Goal: Task Accomplishment & Management: Manage account settings

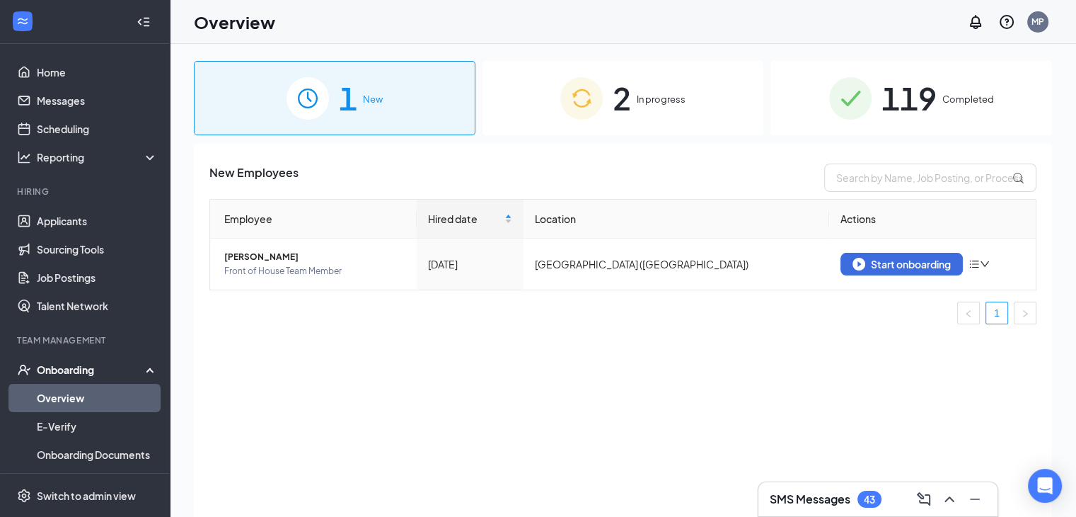
click at [659, 94] on span "In progress" at bounding box center [661, 99] width 49 height 14
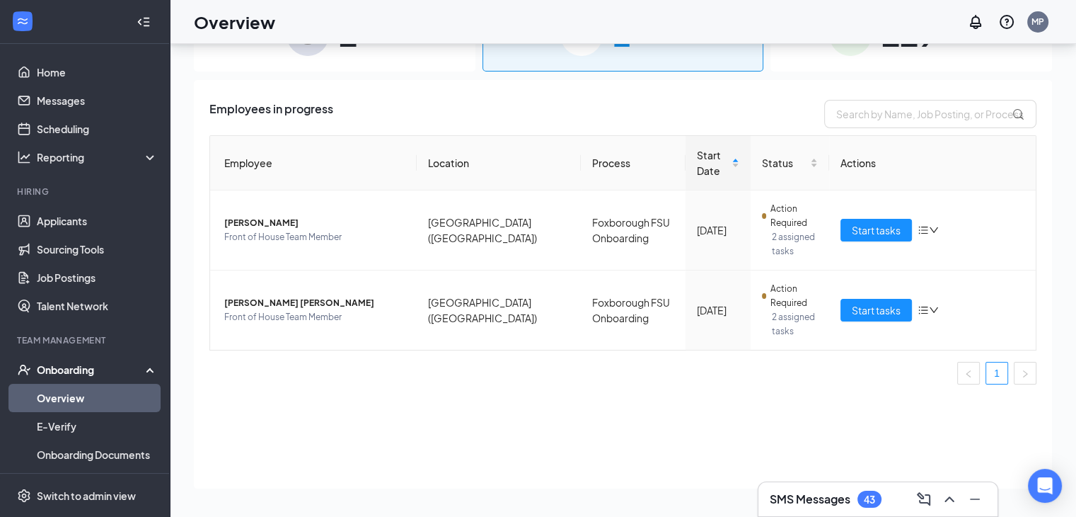
scroll to position [115, 0]
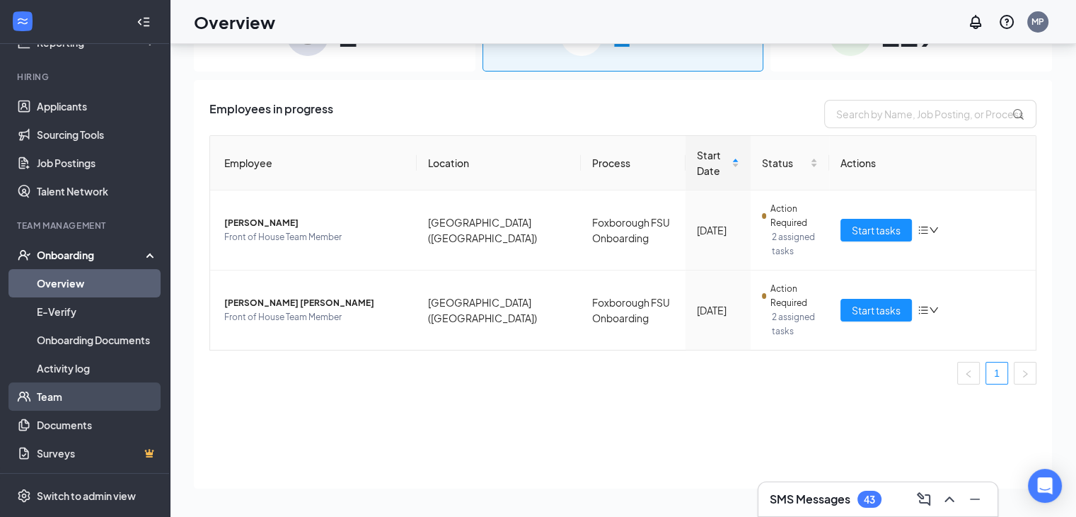
click at [71, 391] on link "Team" at bounding box center [97, 396] width 121 height 28
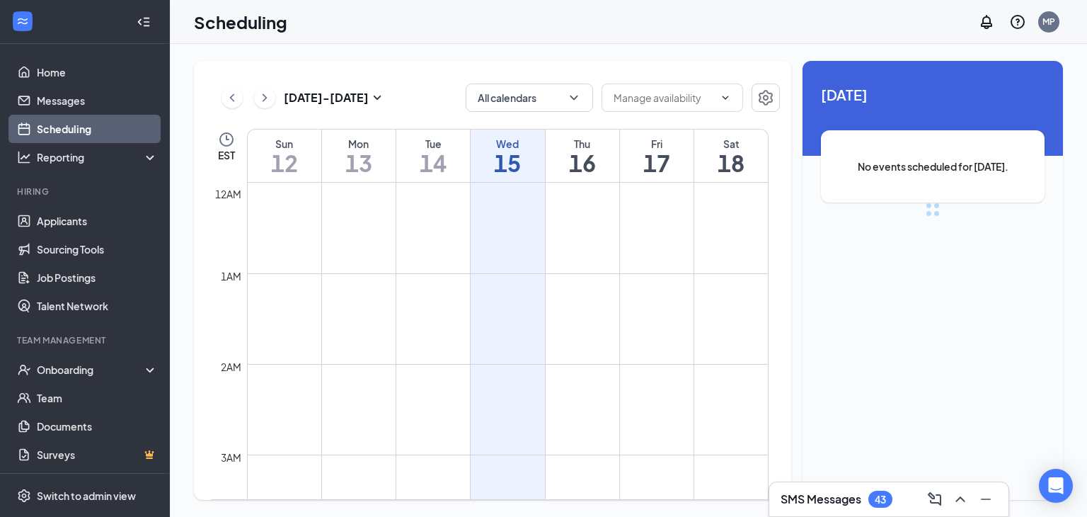
scroll to position [696, 0]
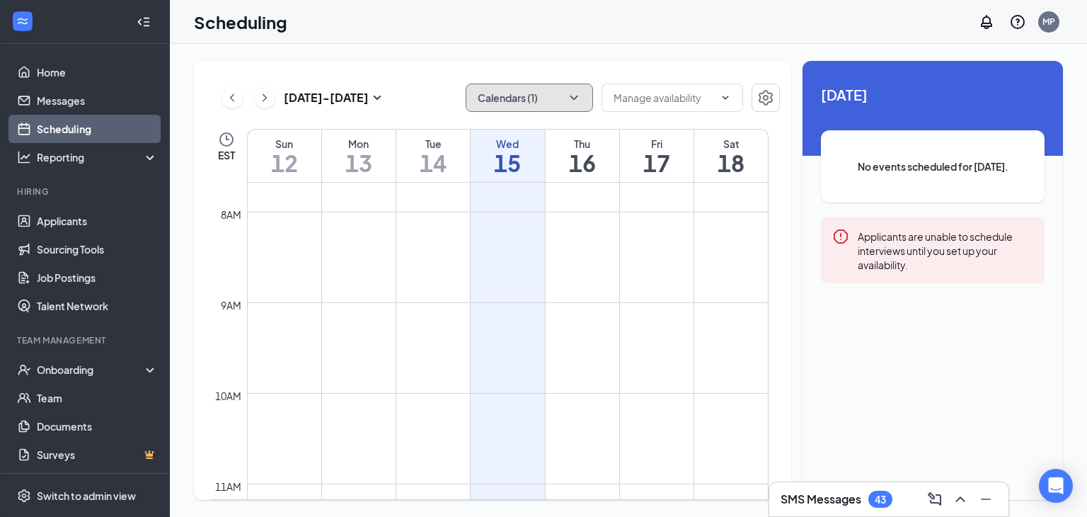
click at [563, 105] on button "Calendars (1)" at bounding box center [529, 98] width 127 height 28
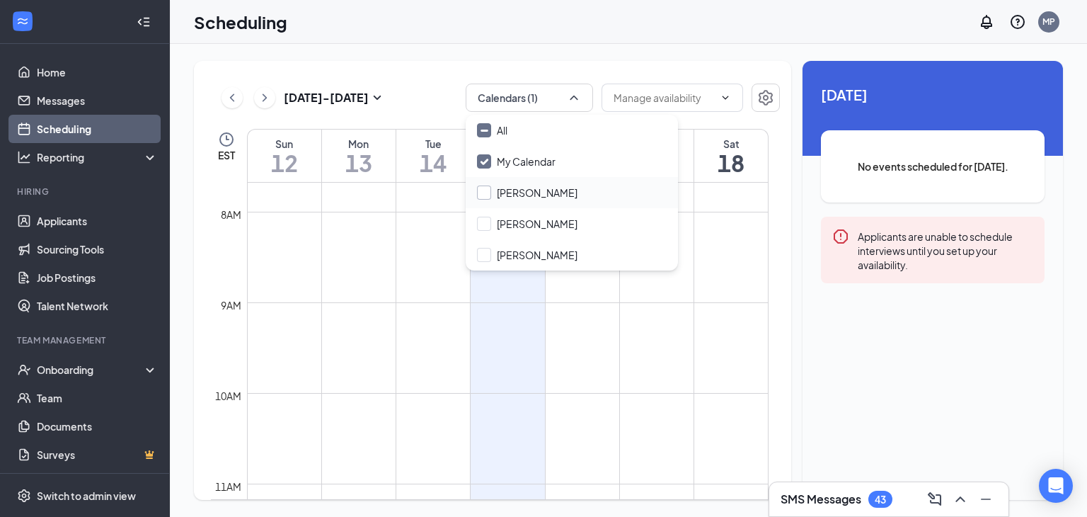
click at [509, 188] on input "[PERSON_NAME]" at bounding box center [527, 192] width 100 height 14
checkbox input "true"
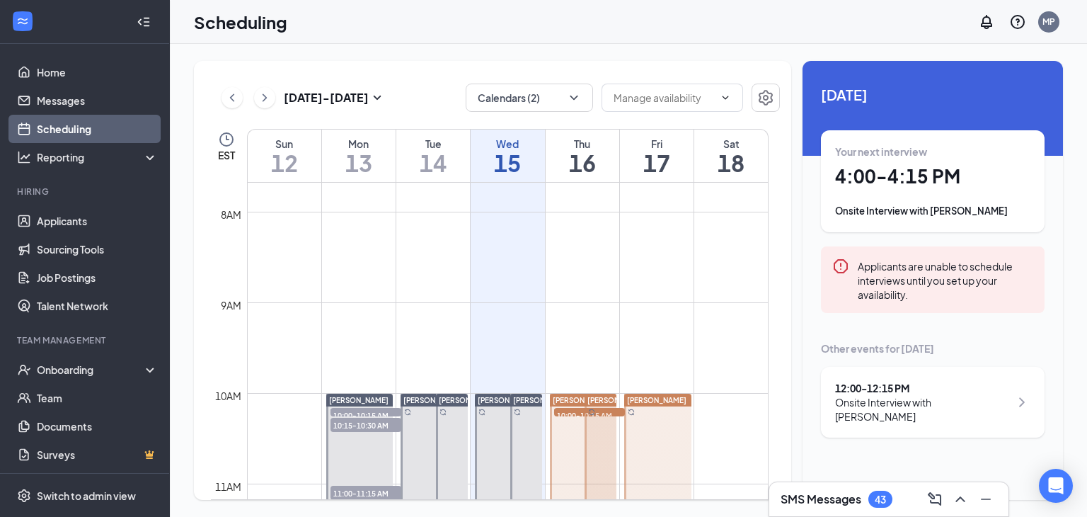
click at [420, 74] on div "[DATE] - [DATE] Calendars (2) EST Sun 12 Mon 13 Tue 14 Wed 15 Thu 16 Fri 17 Sat…" at bounding box center [492, 280] width 597 height 439
click at [574, 160] on h1 "16" at bounding box center [583, 163] width 74 height 24
click at [507, 157] on h1 "15" at bounding box center [508, 163] width 74 height 24
click at [563, 98] on button "Calendars (2)" at bounding box center [529, 98] width 127 height 28
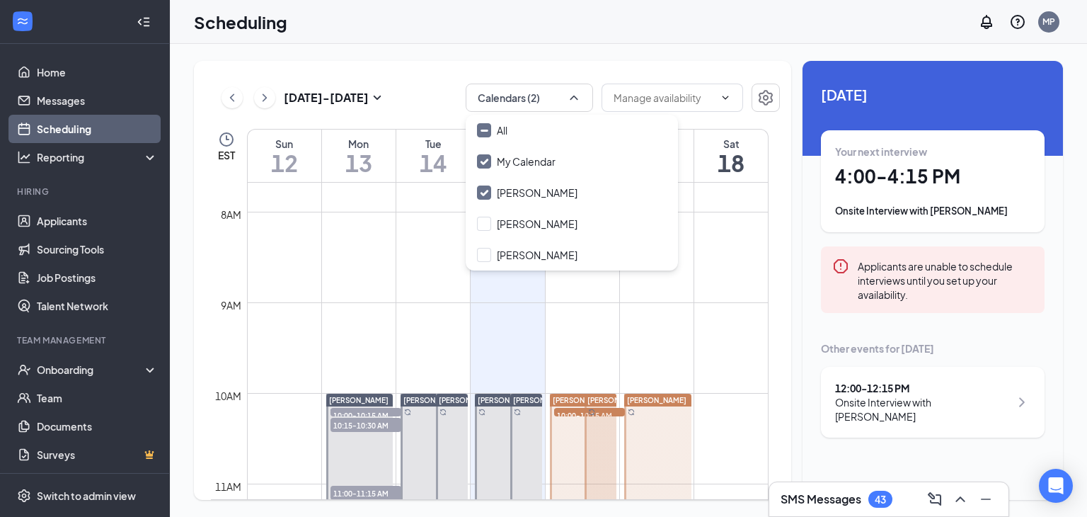
click at [418, 74] on div "[DATE] - [DATE] Calendars (2) EST Sun 12 Mon 13 Tue 14 Wed 15 Thu 16 Fri 17 Sat…" at bounding box center [492, 280] width 597 height 439
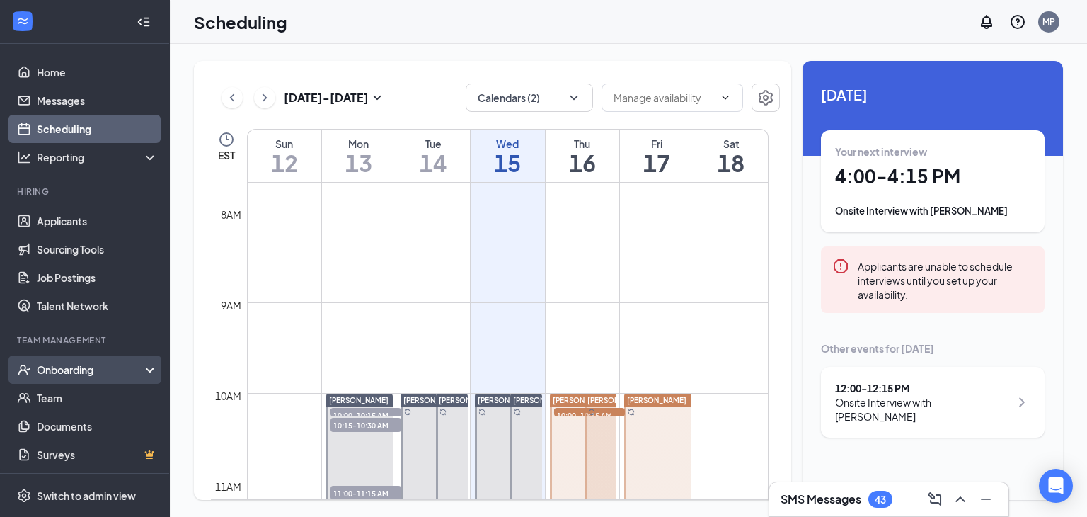
click at [67, 373] on div "Onboarding" at bounding box center [91, 369] width 109 height 14
click at [68, 400] on link "Overview" at bounding box center [97, 398] width 121 height 28
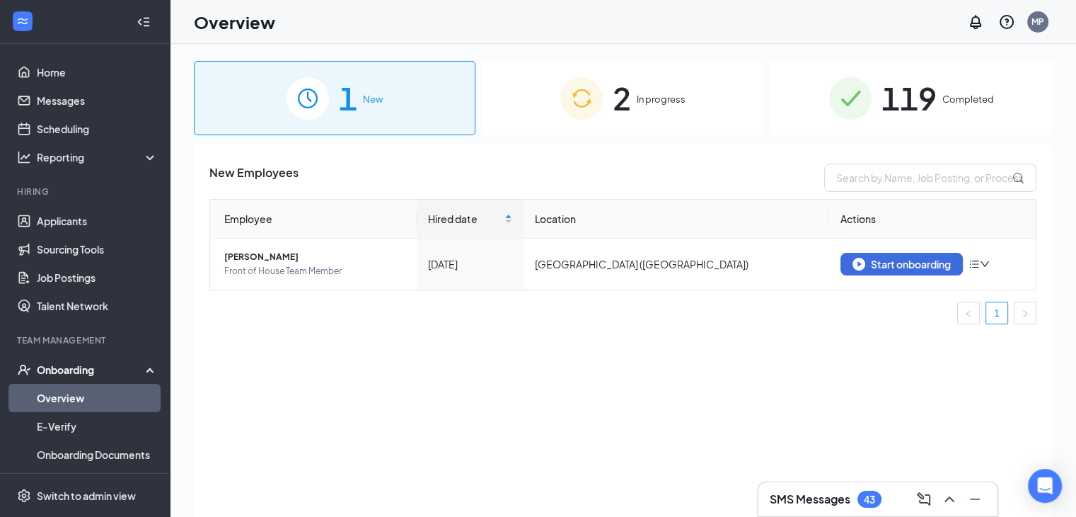
click at [634, 104] on div "2 In progress" at bounding box center [624, 98] width 282 height 74
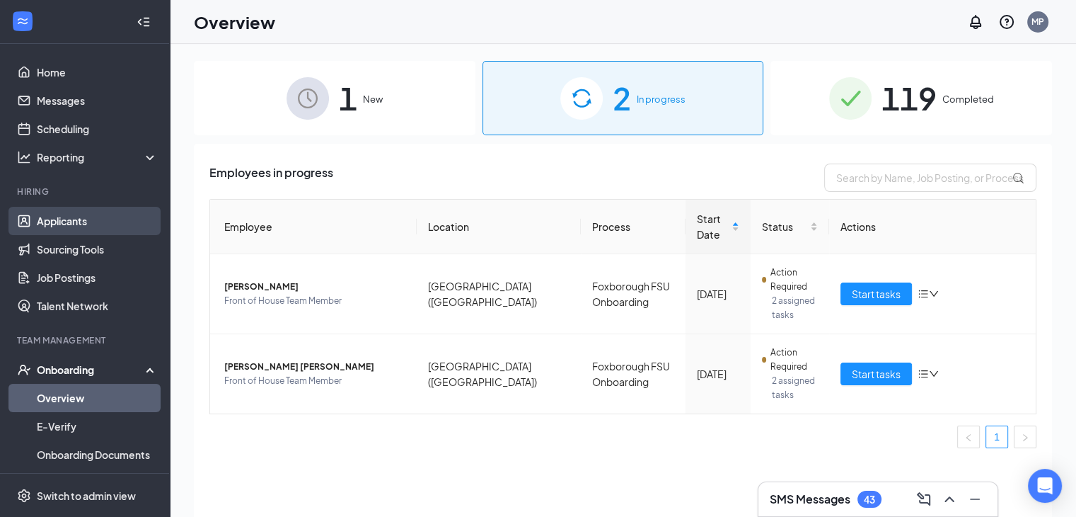
click at [71, 216] on link "Applicants" at bounding box center [97, 221] width 121 height 28
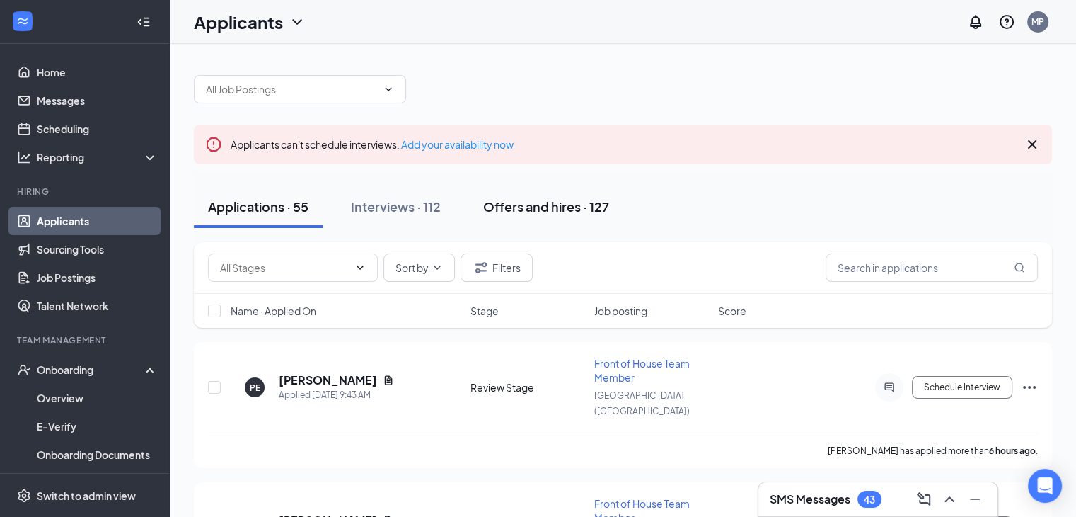
click at [539, 202] on div "Offers and hires · 127" at bounding box center [546, 206] width 126 height 18
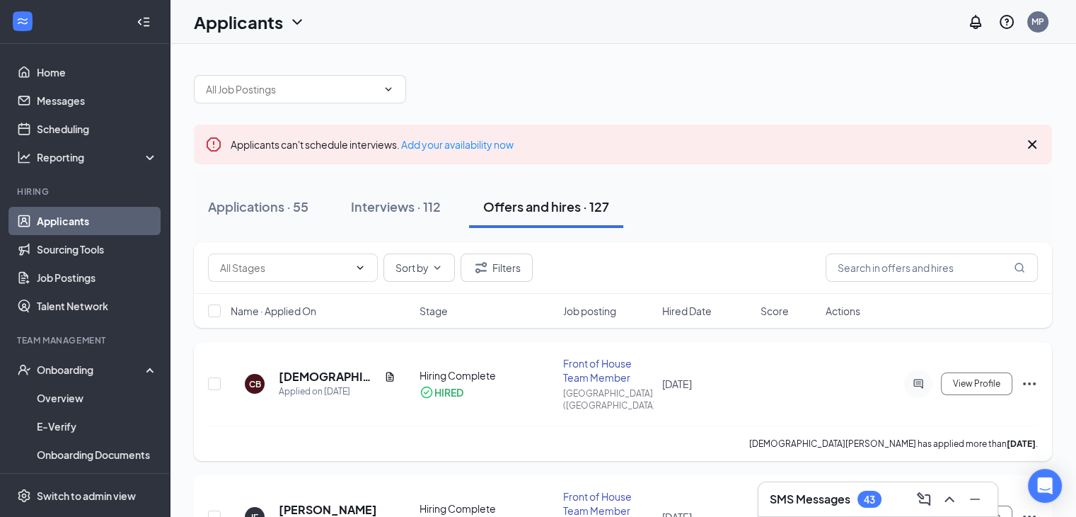
click at [1028, 378] on icon "Ellipses" at bounding box center [1029, 383] width 17 height 17
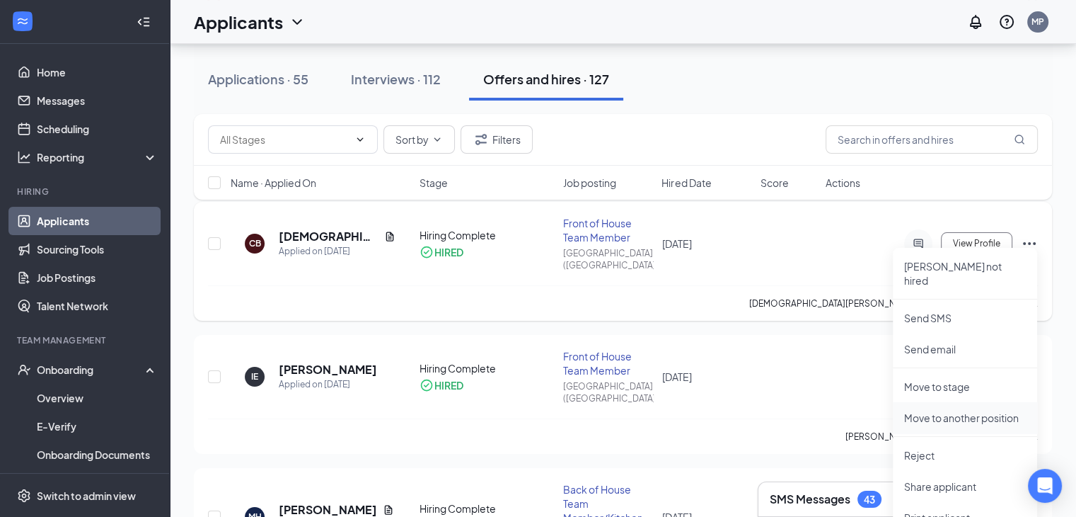
scroll to position [142, 0]
click at [974, 378] on p "Move to stage" at bounding box center [965, 385] width 122 height 14
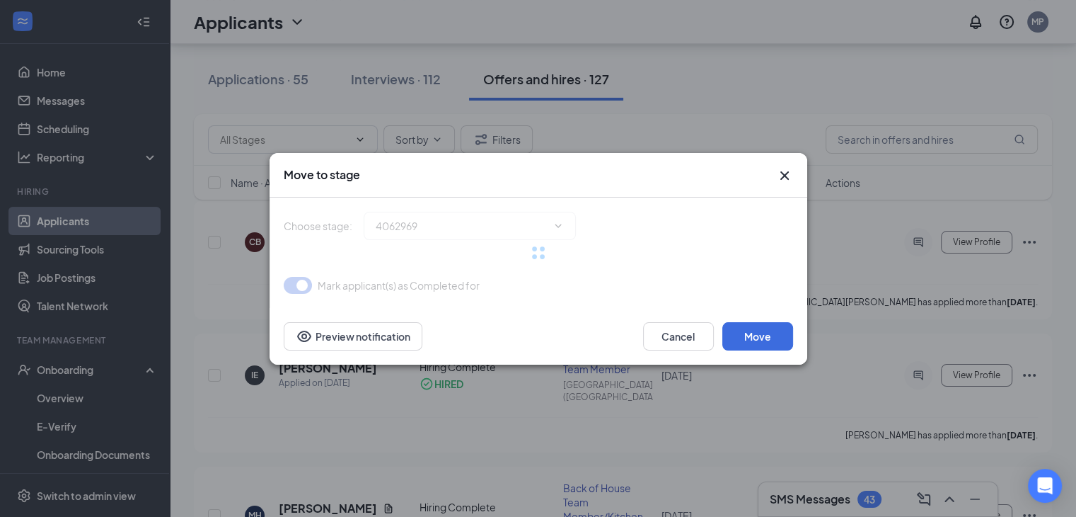
type input "Hiring Complete (current stage)"
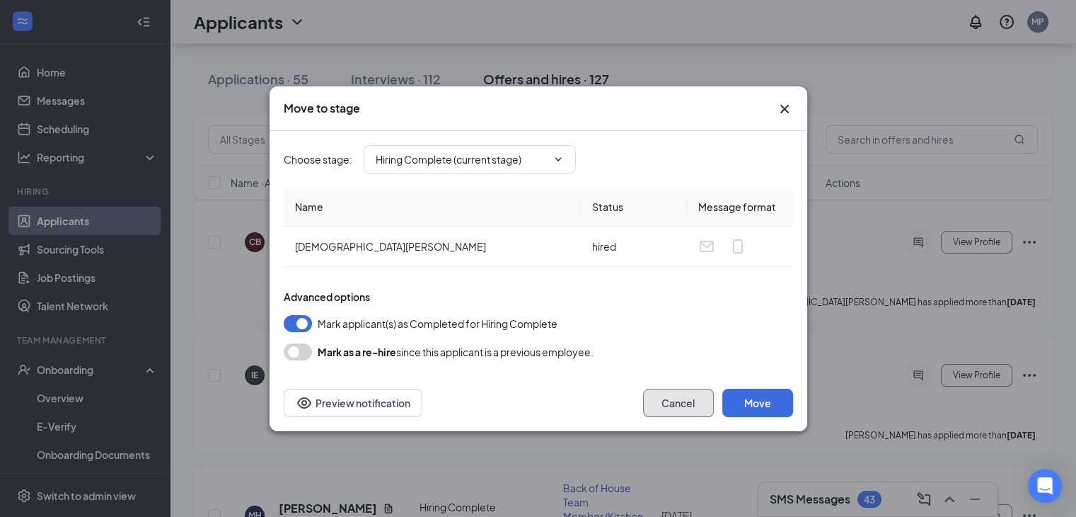
click at [682, 396] on button "Cancel" at bounding box center [678, 403] width 71 height 28
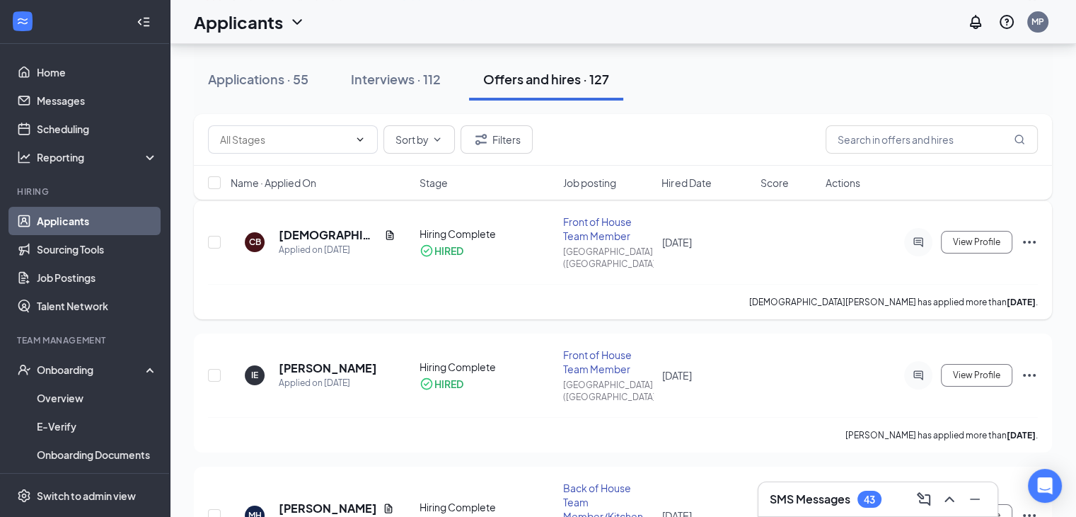
click at [1034, 239] on icon "Ellipses" at bounding box center [1029, 242] width 17 height 17
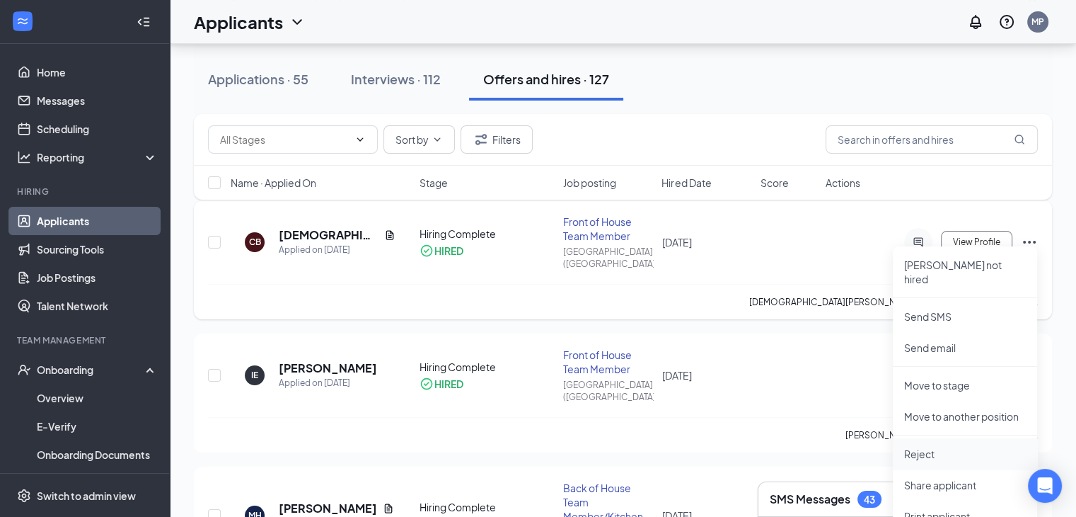
click at [918, 447] on p "Reject" at bounding box center [965, 454] width 122 height 14
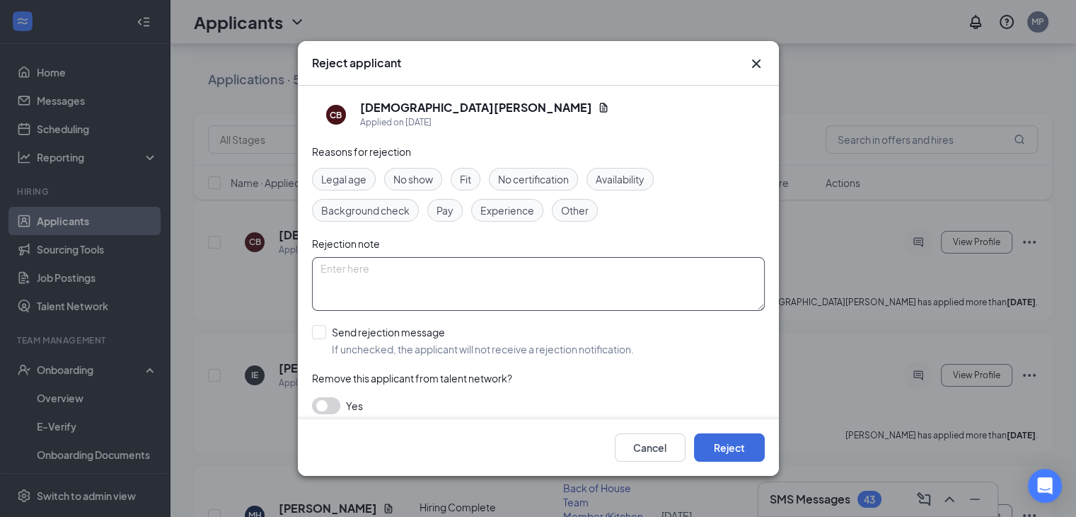
click at [427, 267] on textarea at bounding box center [538, 284] width 453 height 54
click at [611, 184] on span "Availability" at bounding box center [620, 179] width 49 height 16
click at [586, 208] on span "Other" at bounding box center [575, 210] width 28 height 16
click at [437, 270] on textarea at bounding box center [538, 284] width 453 height 54
drag, startPoint x: 529, startPoint y: 268, endPoint x: 457, endPoint y: 266, distance: 72.2
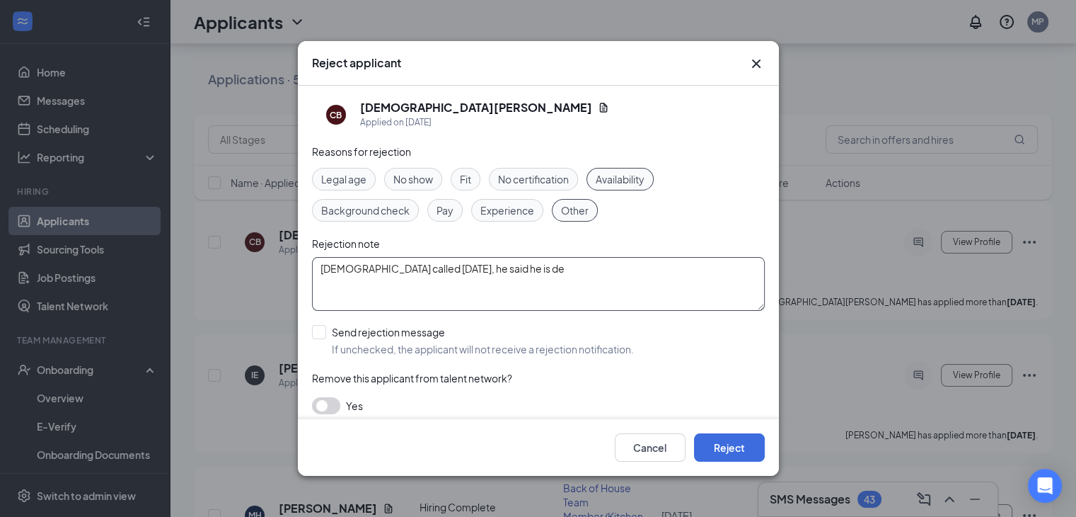
click at [457, 266] on textarea "[DEMOGRAPHIC_DATA] called [DATE], he said he is de" at bounding box center [538, 284] width 453 height 54
paste textarea "At this time, [PERSON_NAME] is declining our offer. He is no longer looking for…"
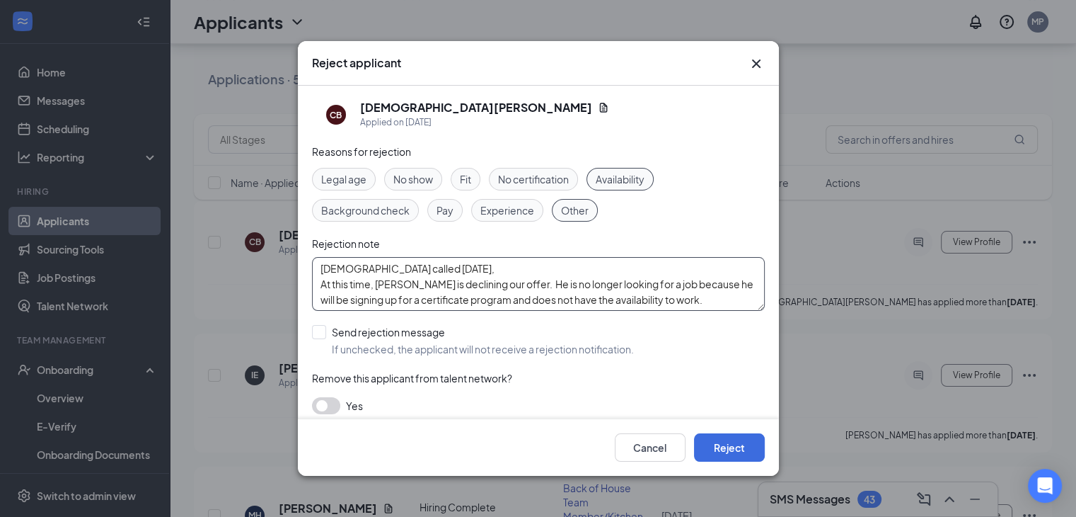
scroll to position [15, 0]
type textarea "[DEMOGRAPHIC_DATA] called [DATE], At this time, [PERSON_NAME] is declining our …"
click at [742, 449] on button "Reject" at bounding box center [729, 447] width 71 height 28
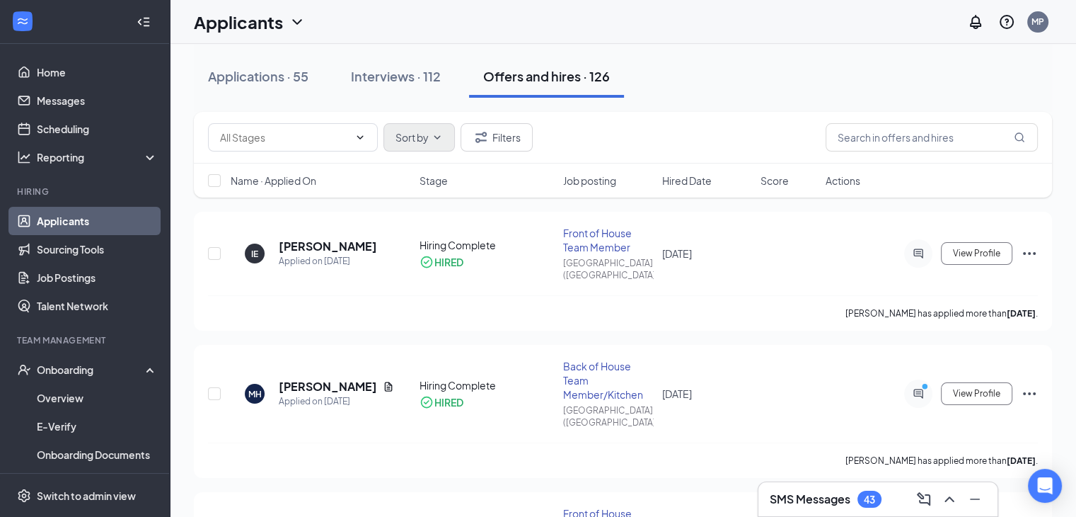
scroll to position [0, 0]
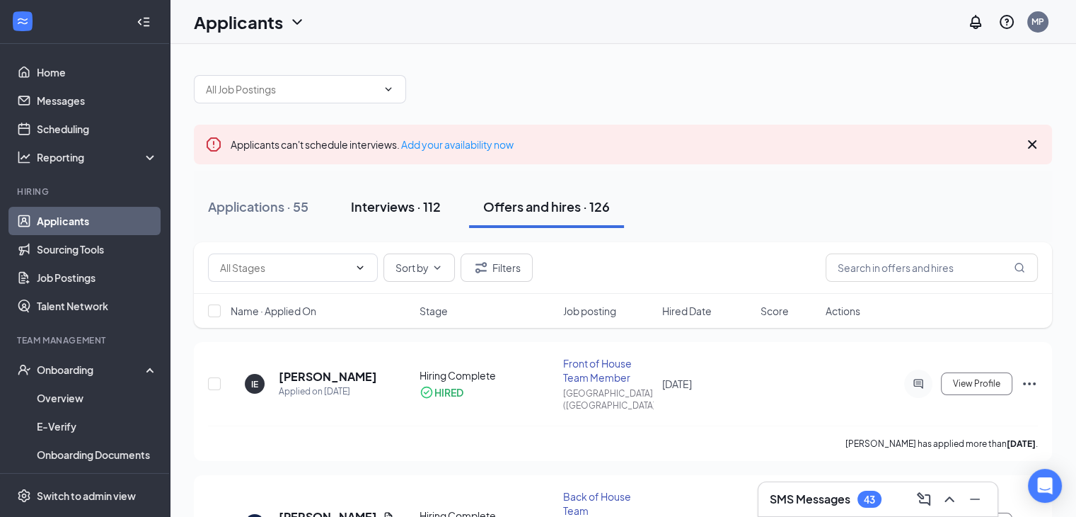
click at [408, 202] on div "Interviews · 112" at bounding box center [396, 206] width 90 height 18
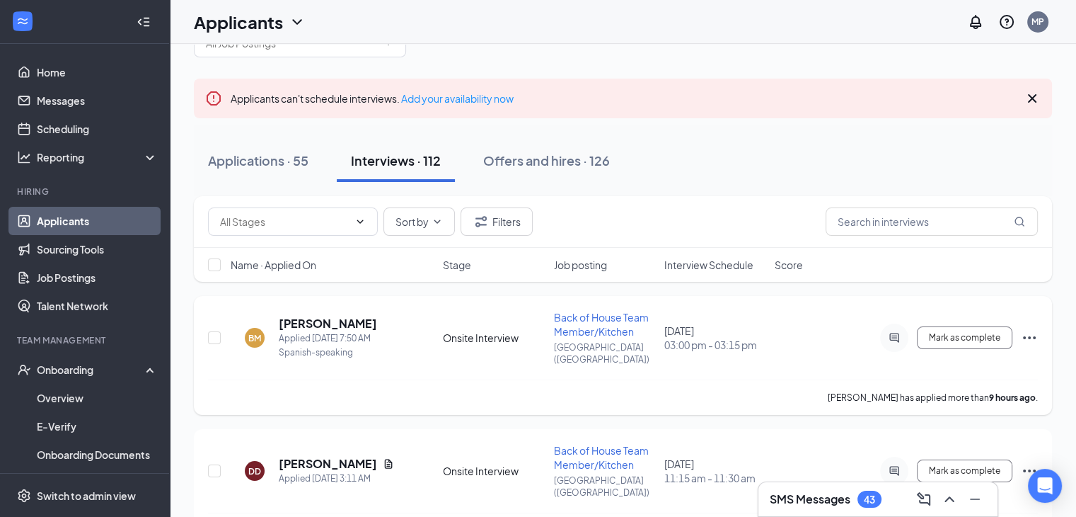
scroll to position [71, 0]
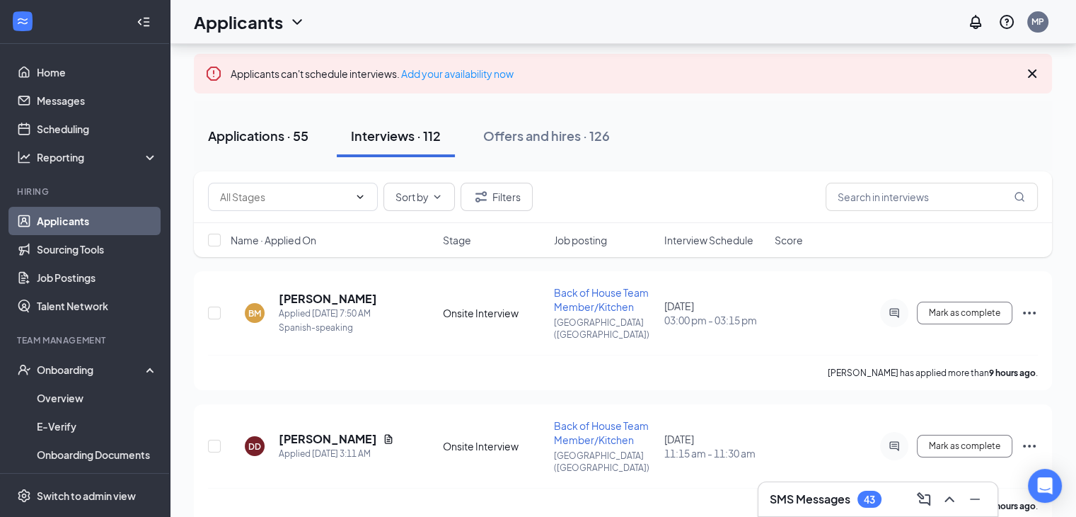
click at [268, 137] on div "Applications · 55" at bounding box center [258, 136] width 100 height 18
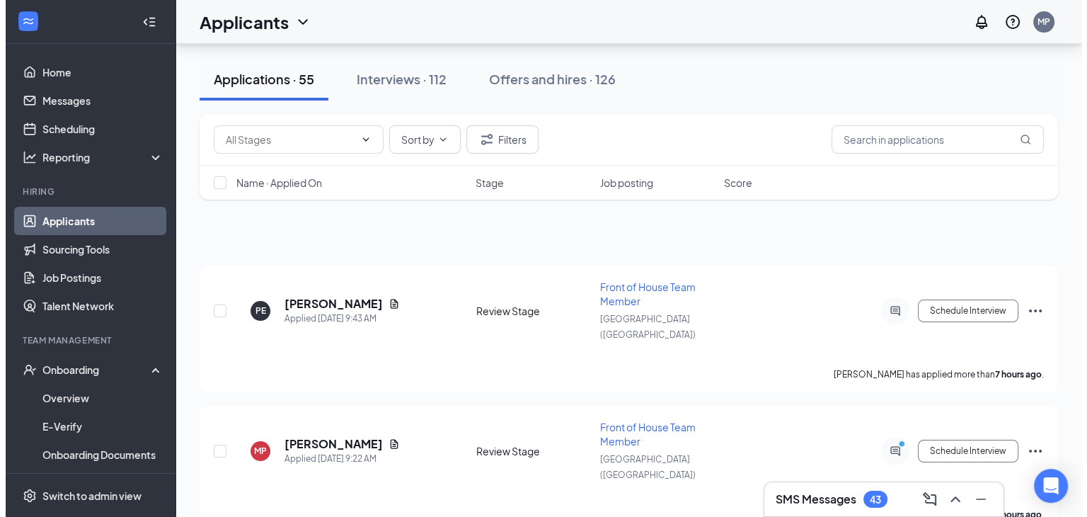
scroll to position [142, 0]
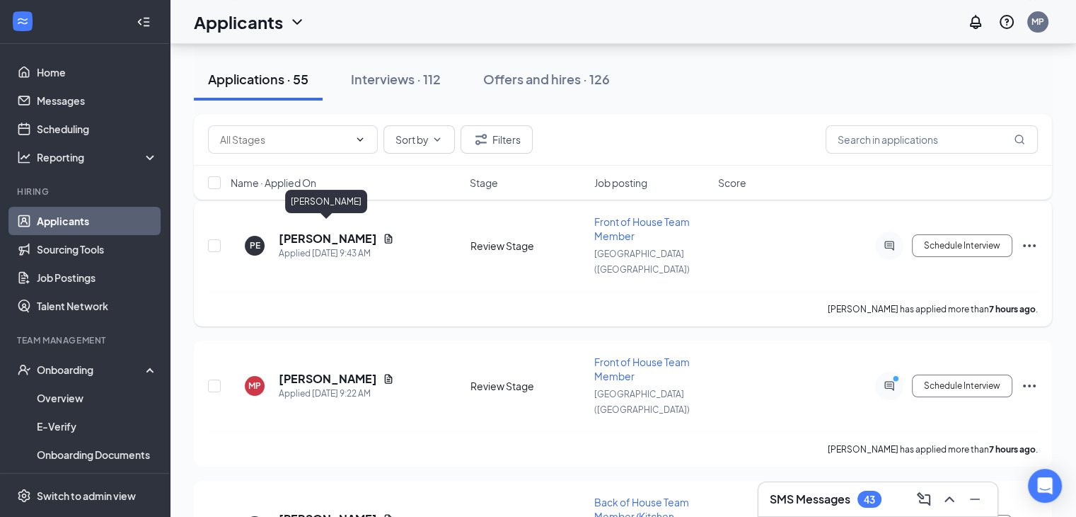
click at [338, 231] on h5 "[PERSON_NAME]" at bounding box center [328, 239] width 98 height 16
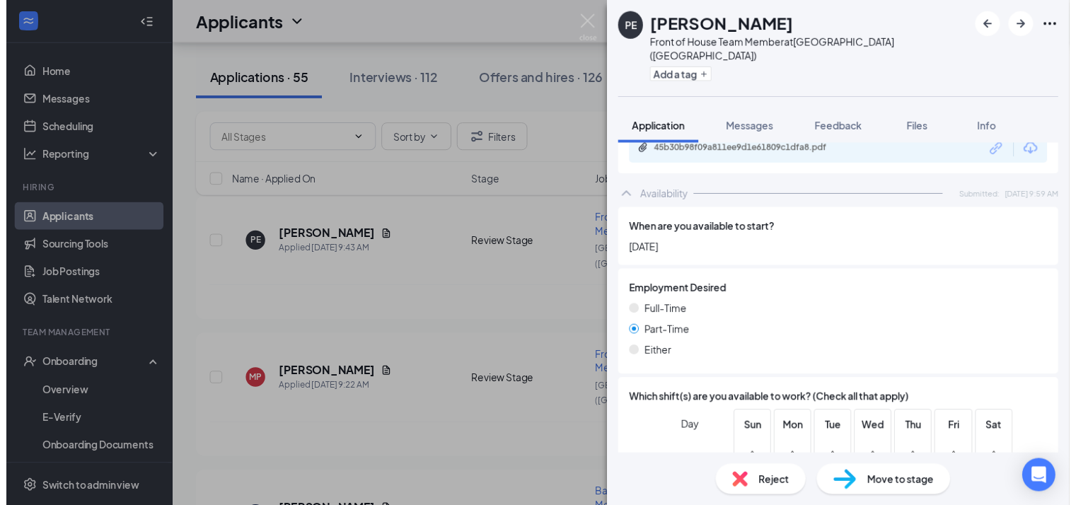
scroll to position [1098, 0]
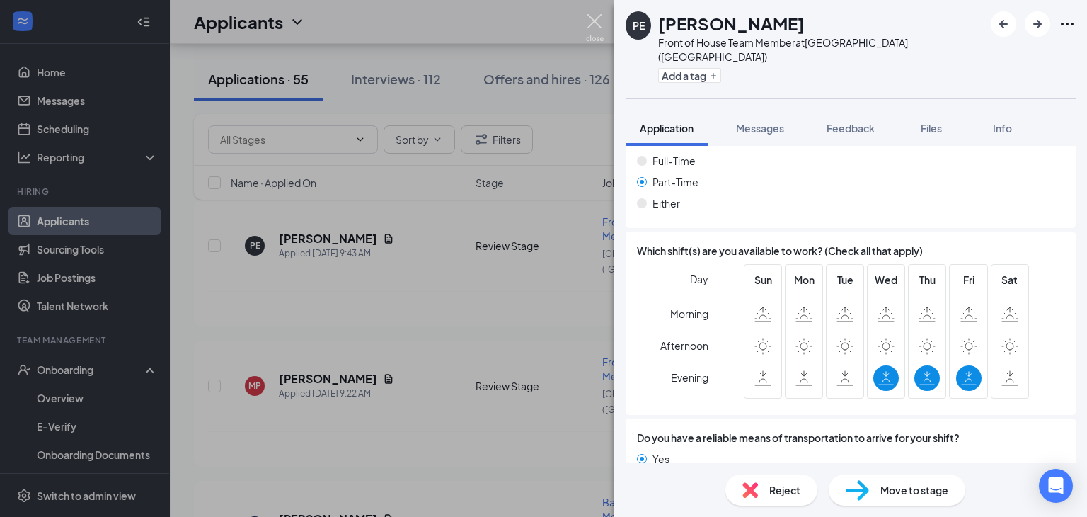
click at [592, 18] on img at bounding box center [595, 28] width 18 height 28
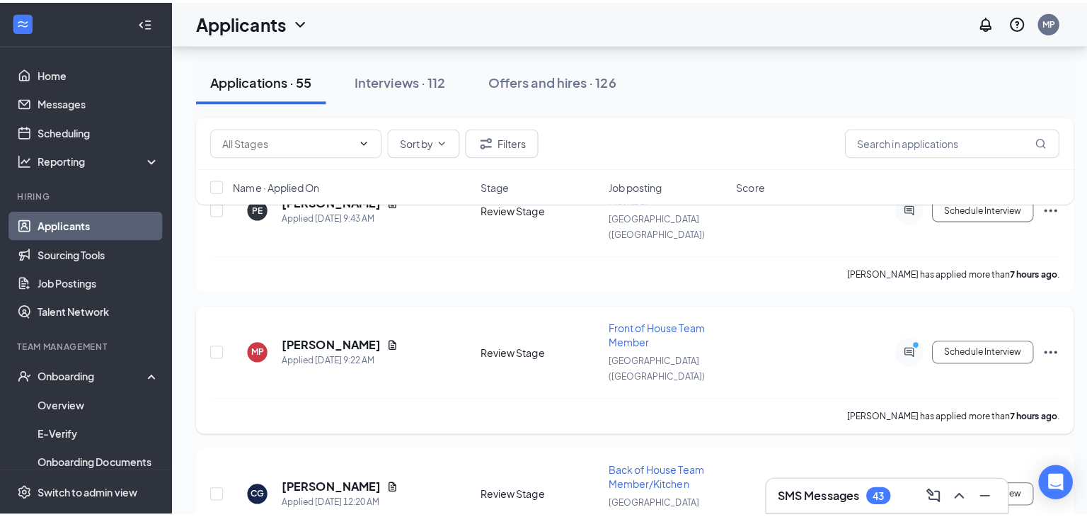
scroll to position [142, 0]
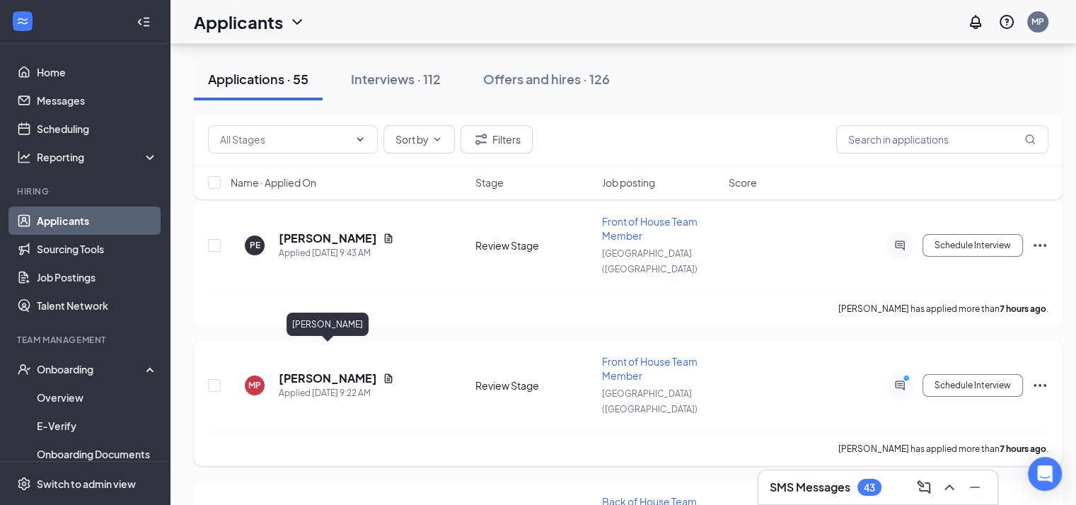
click at [330, 371] on h5 "[PERSON_NAME]" at bounding box center [328, 379] width 98 height 16
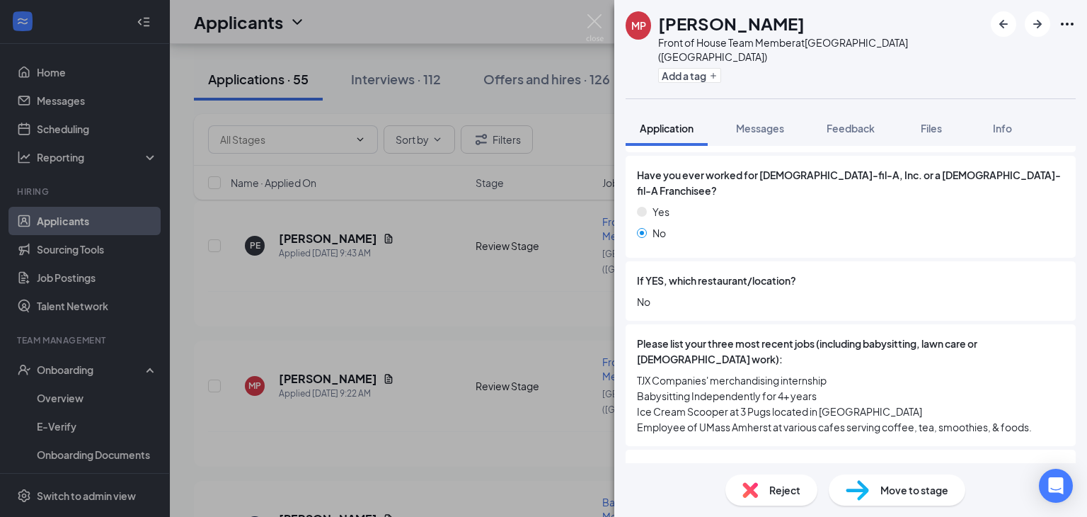
scroll to position [495, 0]
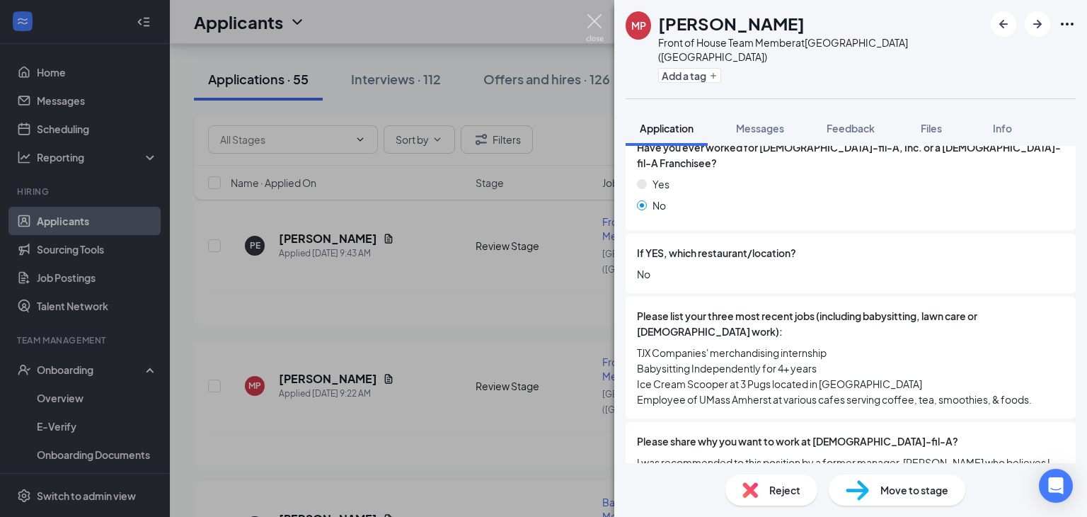
click at [595, 24] on img at bounding box center [595, 28] width 18 height 28
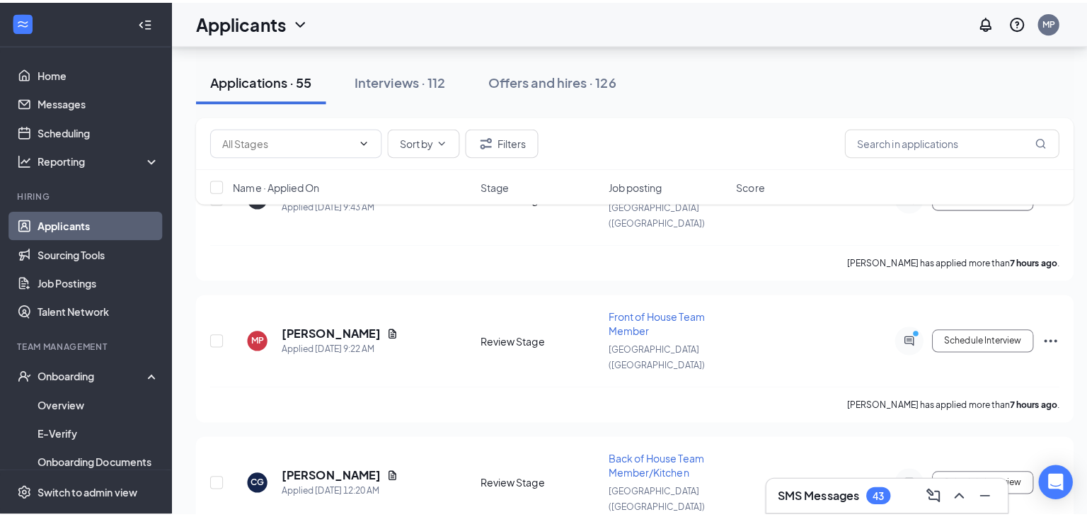
scroll to position [354, 0]
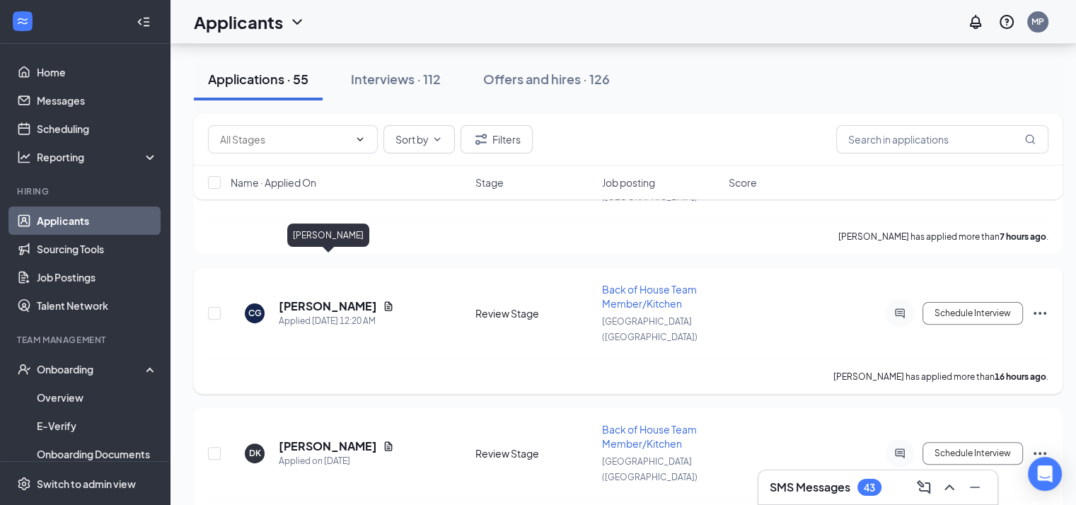
click at [309, 299] on h5 "[PERSON_NAME]" at bounding box center [328, 307] width 98 height 16
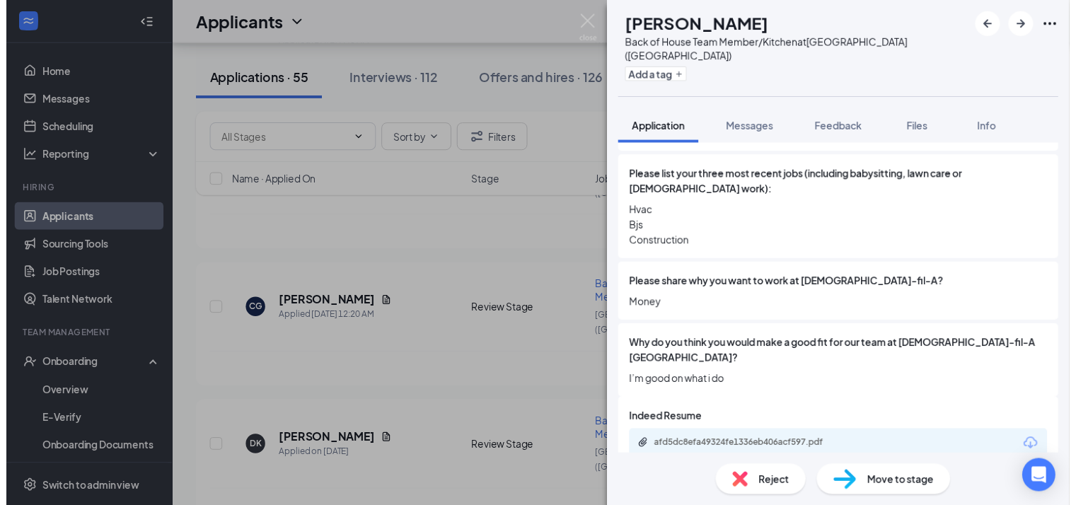
scroll to position [637, 0]
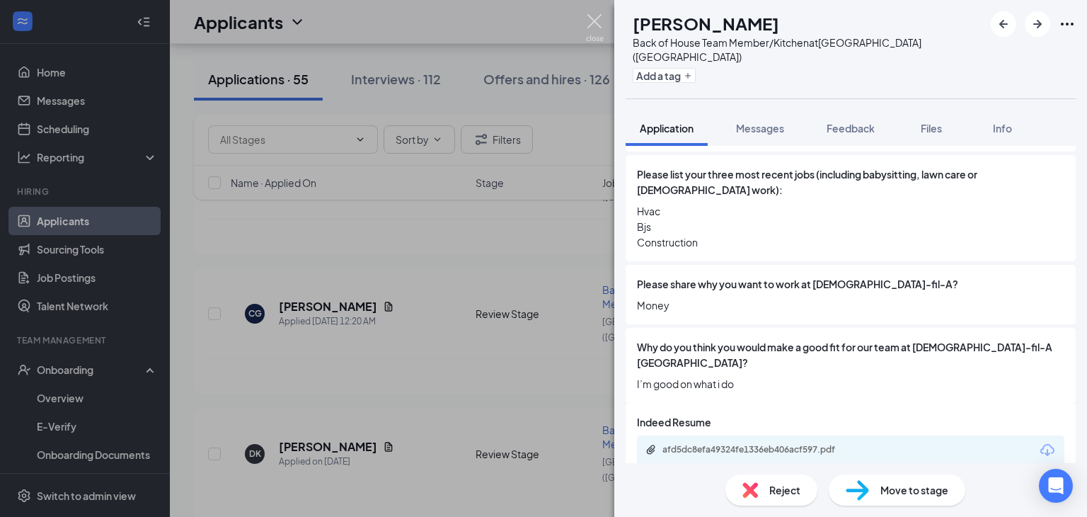
click at [597, 18] on img at bounding box center [595, 28] width 18 height 28
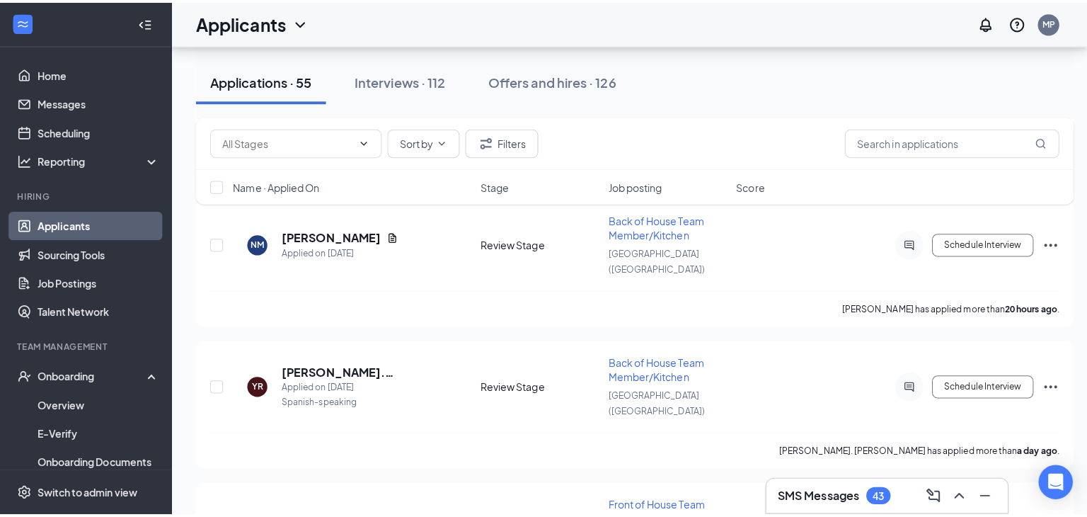
scroll to position [849, 0]
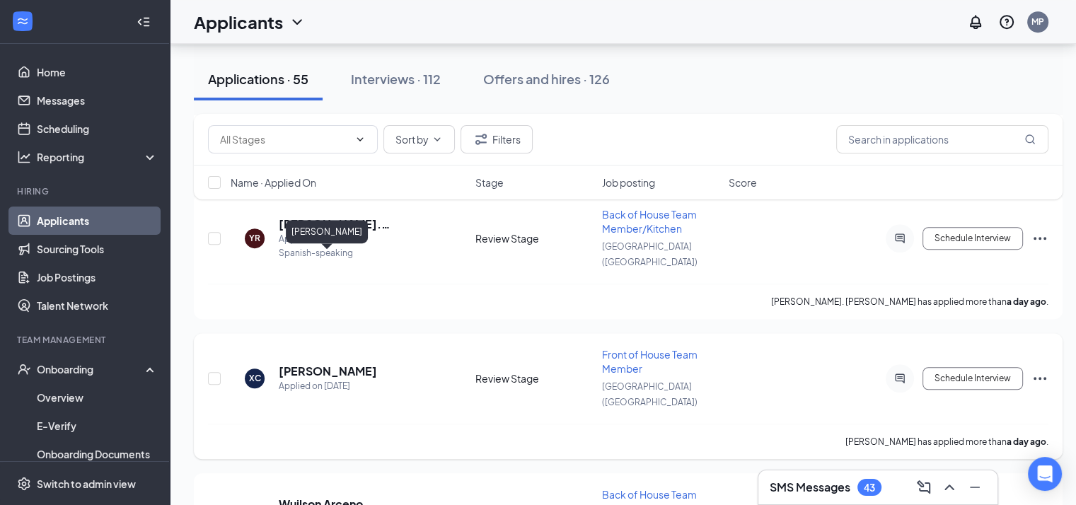
click at [321, 364] on h5 "[PERSON_NAME]" at bounding box center [328, 372] width 98 height 16
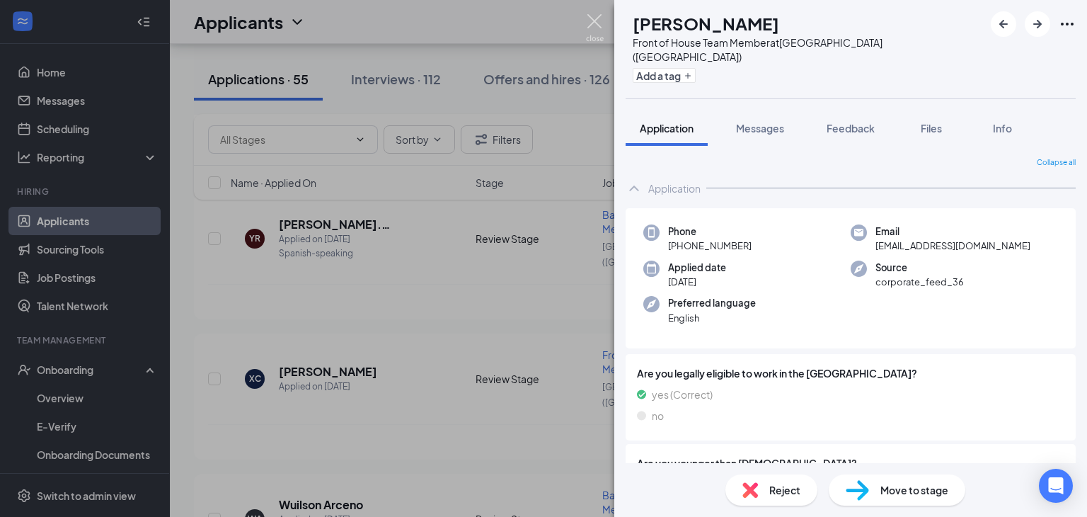
click at [596, 23] on img at bounding box center [595, 28] width 18 height 28
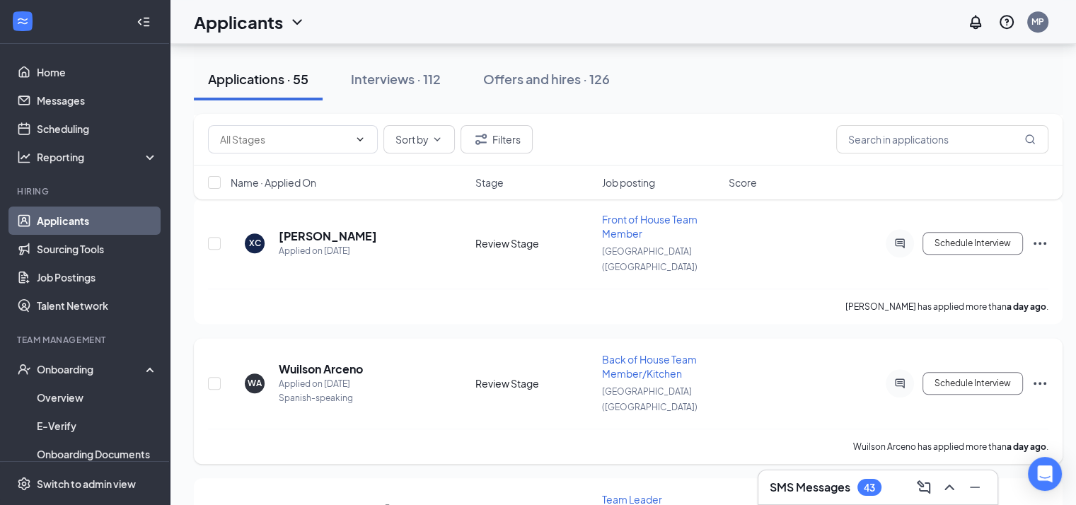
scroll to position [1054, 0]
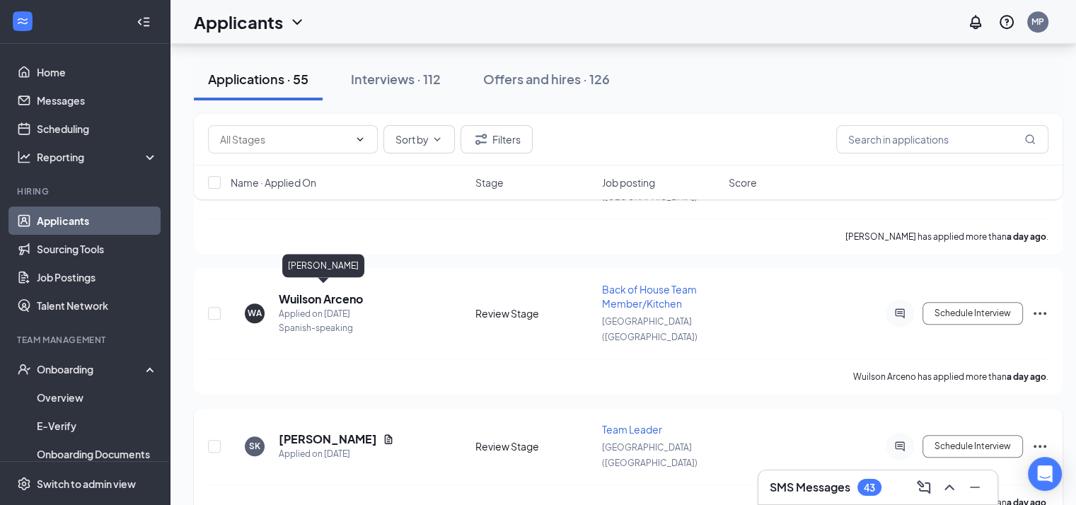
click at [315, 432] on h5 "[PERSON_NAME]" at bounding box center [328, 440] width 98 height 16
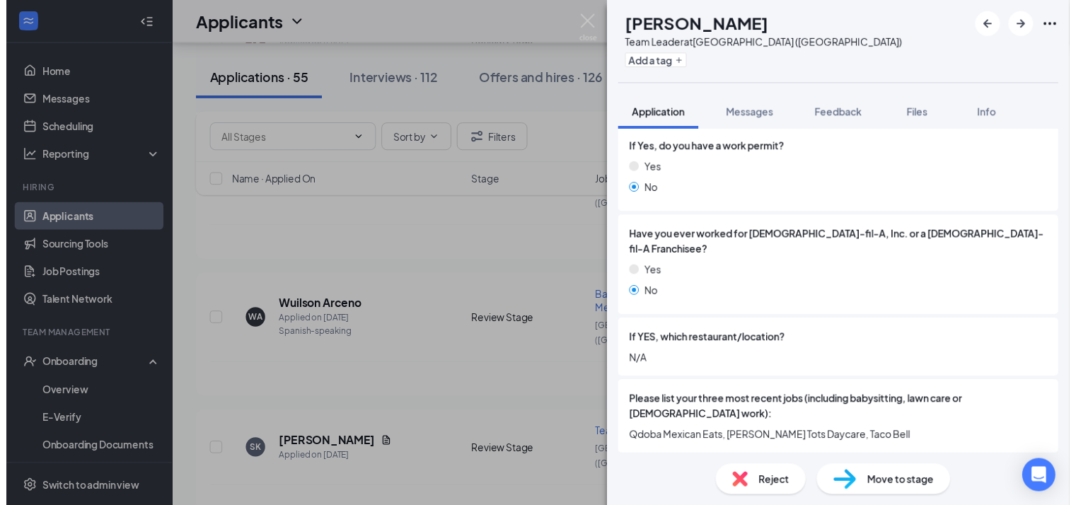
scroll to position [232, 0]
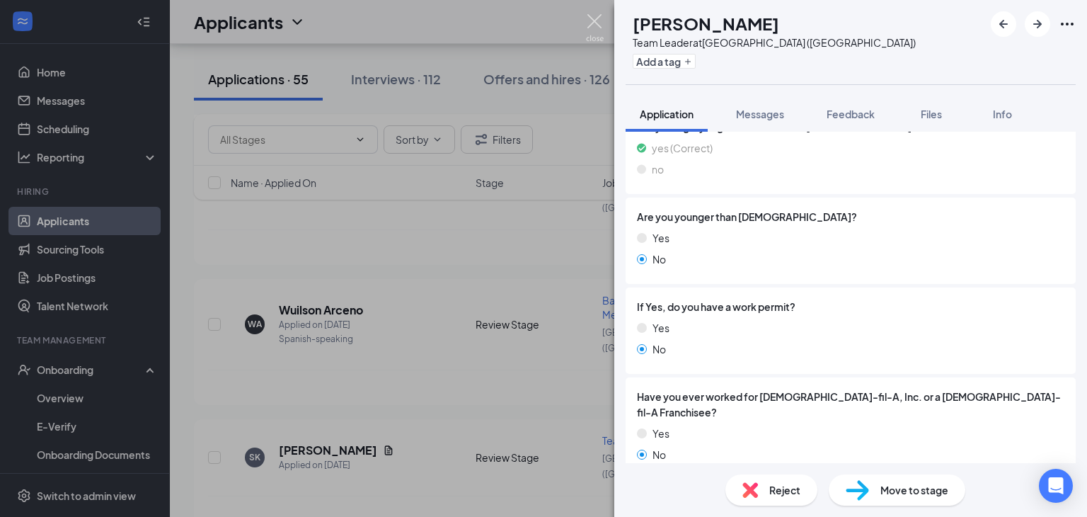
click at [594, 18] on img at bounding box center [595, 28] width 18 height 28
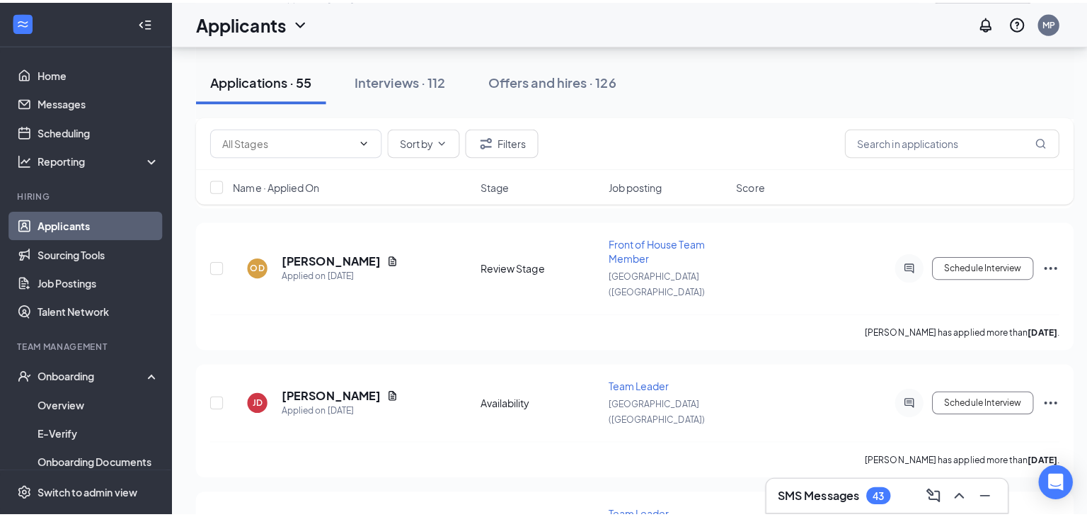
scroll to position [1468, 0]
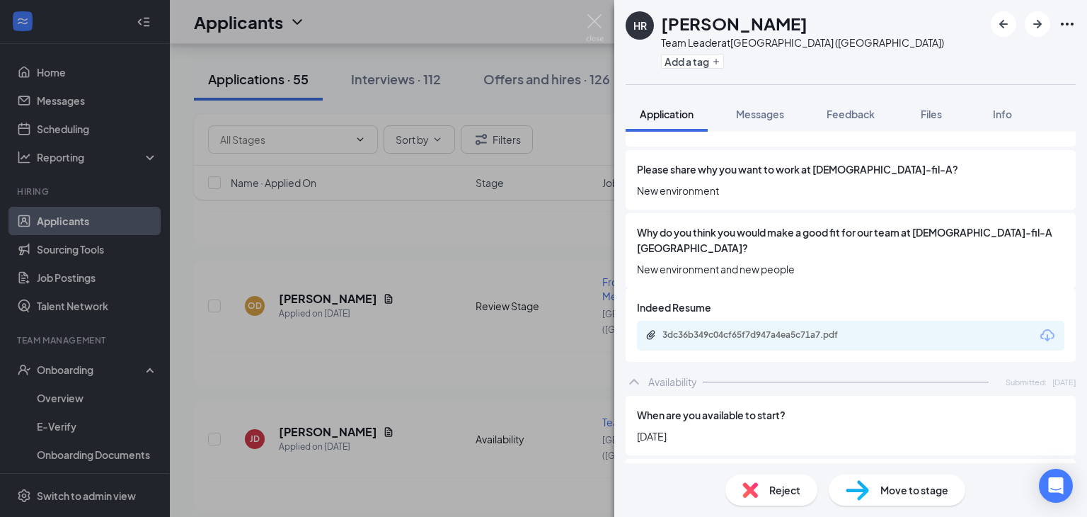
scroll to position [708, 0]
click at [776, 328] on div "3dc36b349c04cf65f7d947a4ea5c71a7.pdf" at bounding box center [761, 333] width 198 height 11
click at [602, 24] on img at bounding box center [595, 28] width 18 height 28
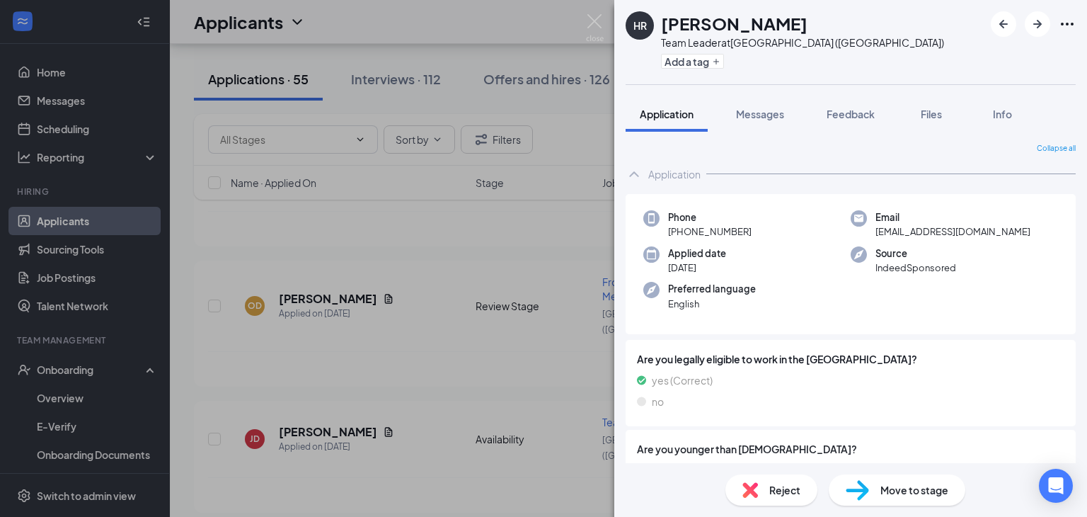
click at [1069, 25] on icon "Ellipses" at bounding box center [1067, 24] width 17 height 17
click at [832, 57] on div "HR [PERSON_NAME] Team Leader at [GEOGRAPHIC_DATA] ([GEOGRAPHIC_DATA]) Add a tag" at bounding box center [850, 42] width 473 height 84
click at [891, 494] on span "Move to stage" at bounding box center [914, 490] width 68 height 16
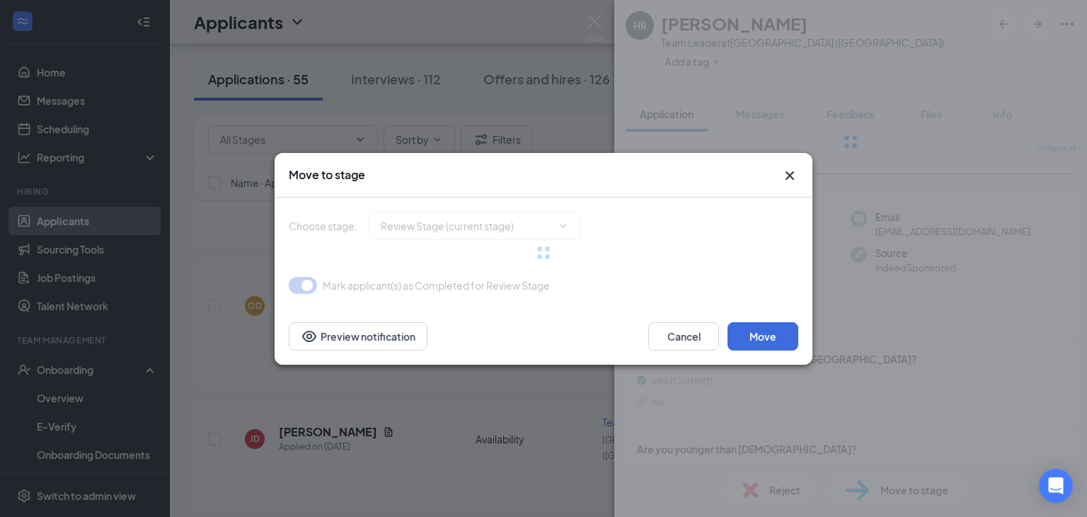
type input "Onsite Interview (next stage)"
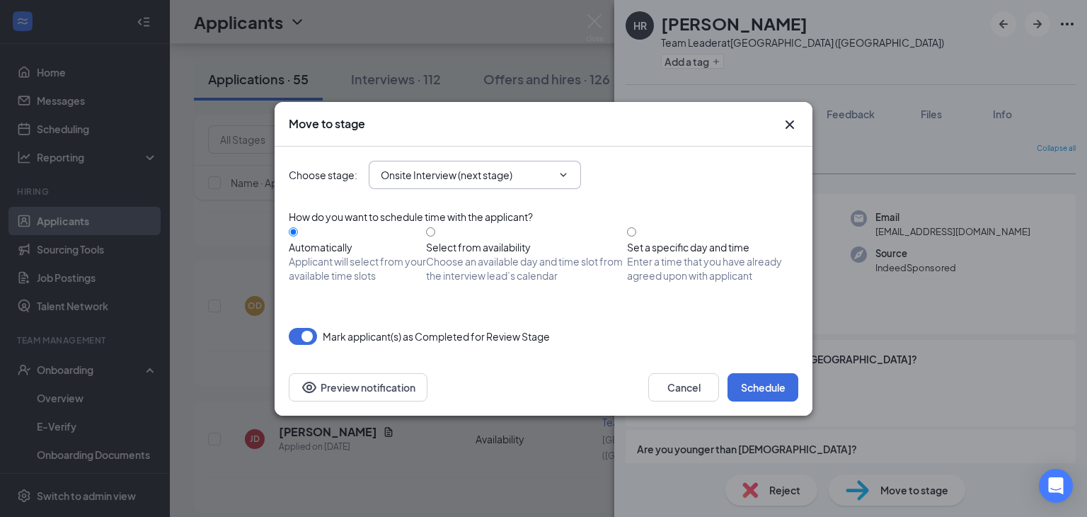
click at [560, 180] on icon "ChevronDown" at bounding box center [563, 174] width 11 height 11
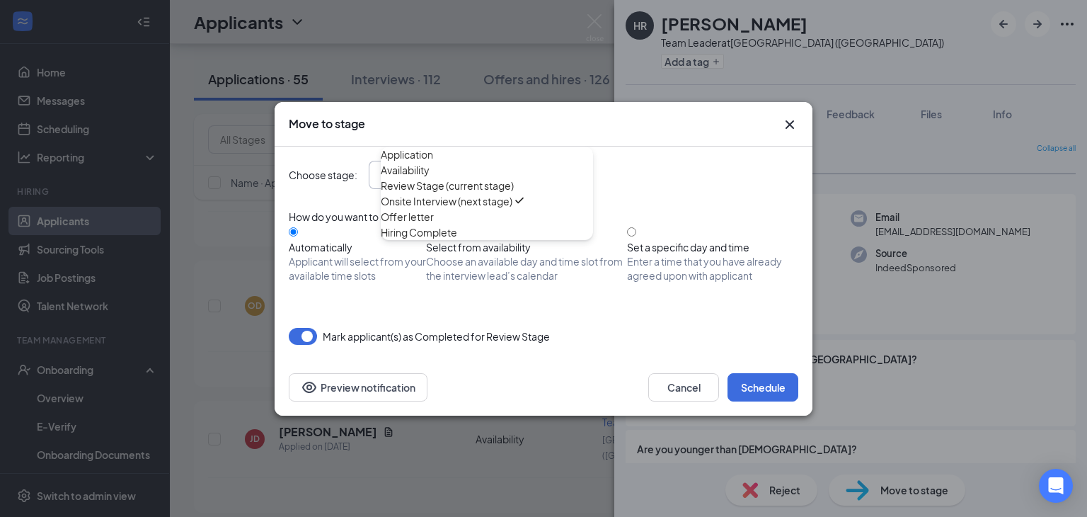
click at [613, 159] on div "Choose stage : Onsite Interview (next stage) Application Availability Review St…" at bounding box center [544, 174] width 510 height 57
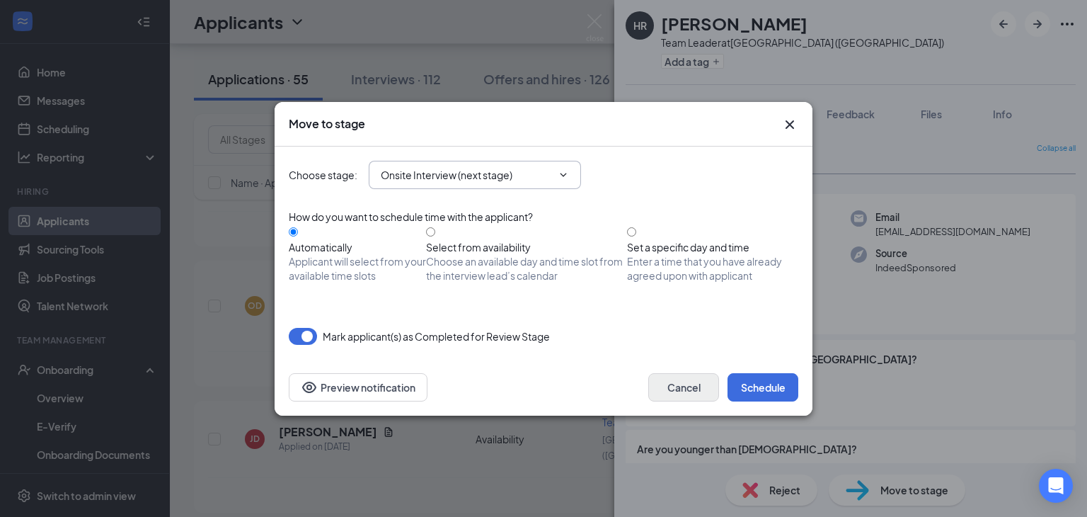
click at [701, 371] on div "Cancel Schedule Preview notification" at bounding box center [544, 387] width 538 height 57
click at [699, 376] on button "Cancel" at bounding box center [683, 387] width 71 height 28
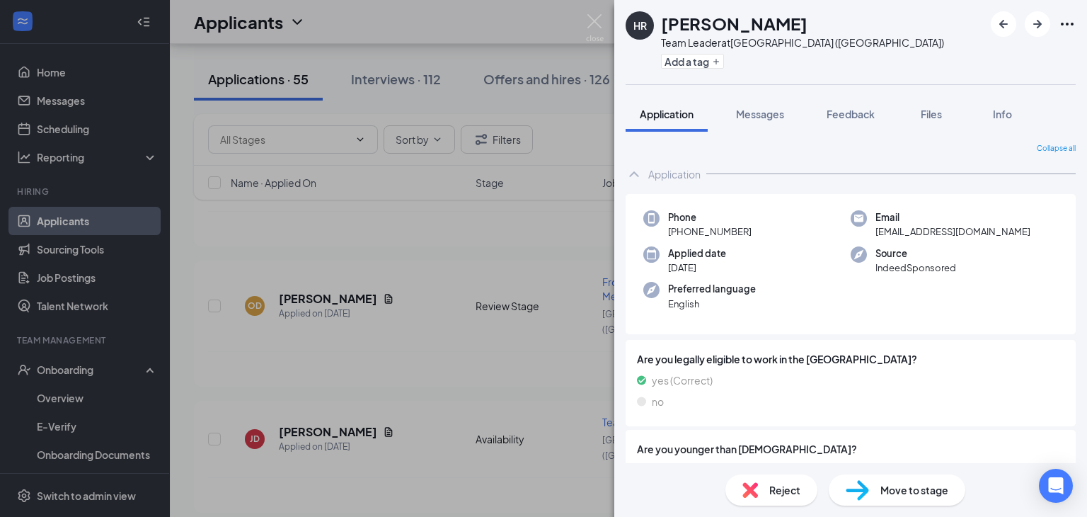
click at [1064, 22] on icon "Ellipses" at bounding box center [1067, 24] width 17 height 17
drag, startPoint x: 590, startPoint y: 22, endPoint x: 575, endPoint y: 258, distance: 236.8
click at [591, 22] on img at bounding box center [595, 28] width 18 height 28
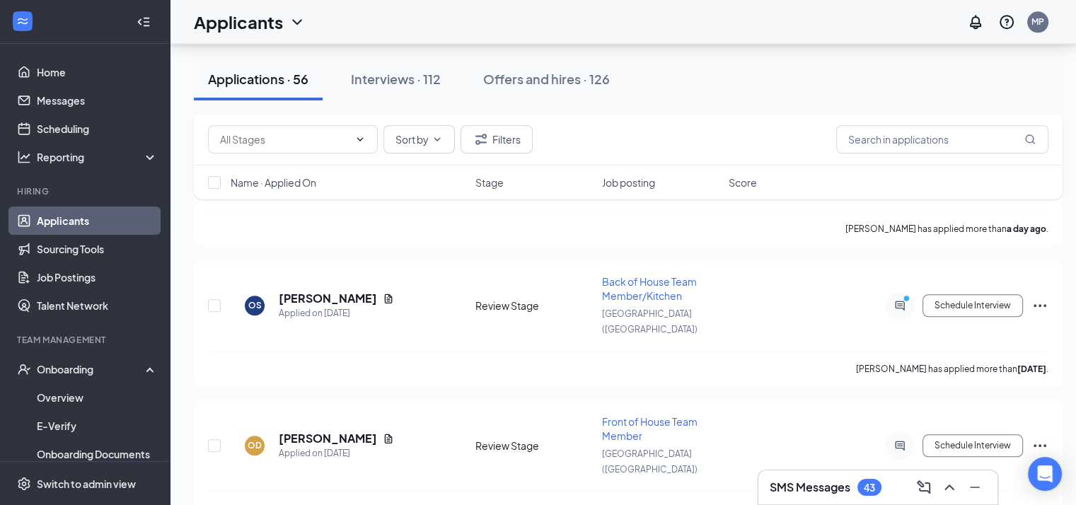
scroll to position [1476, 0]
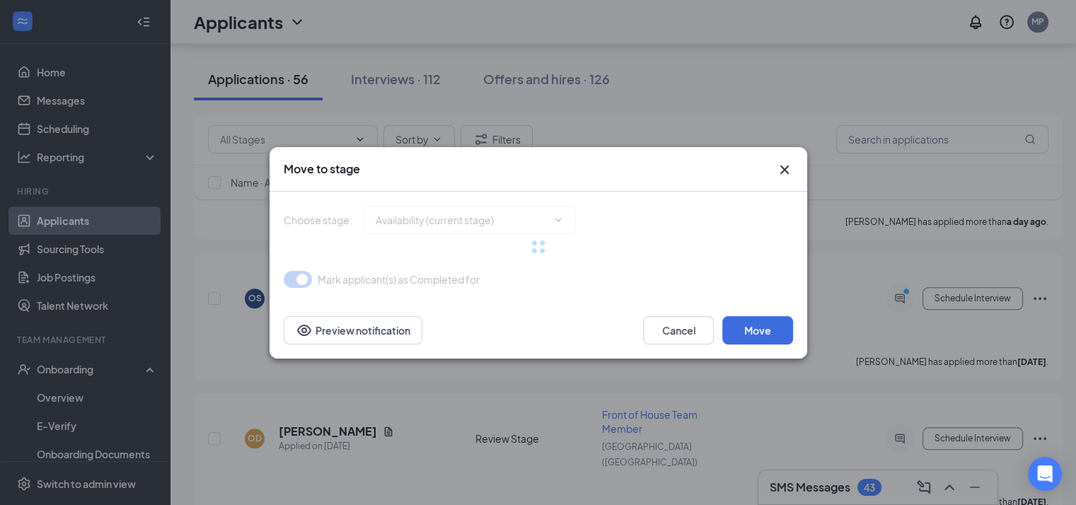
type input "Review Stage (next stage)"
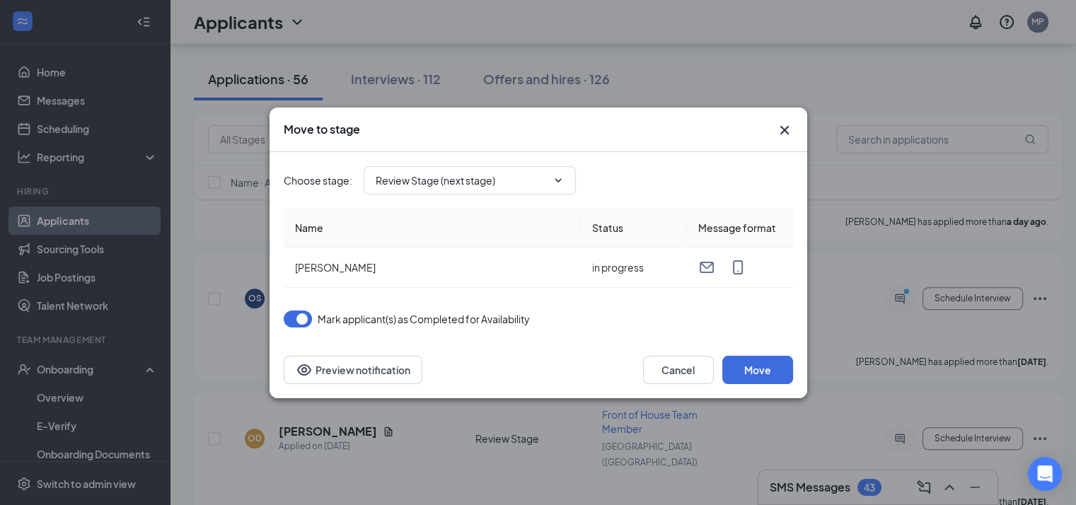
click at [776, 127] on icon "Cross" at bounding box center [784, 130] width 17 height 17
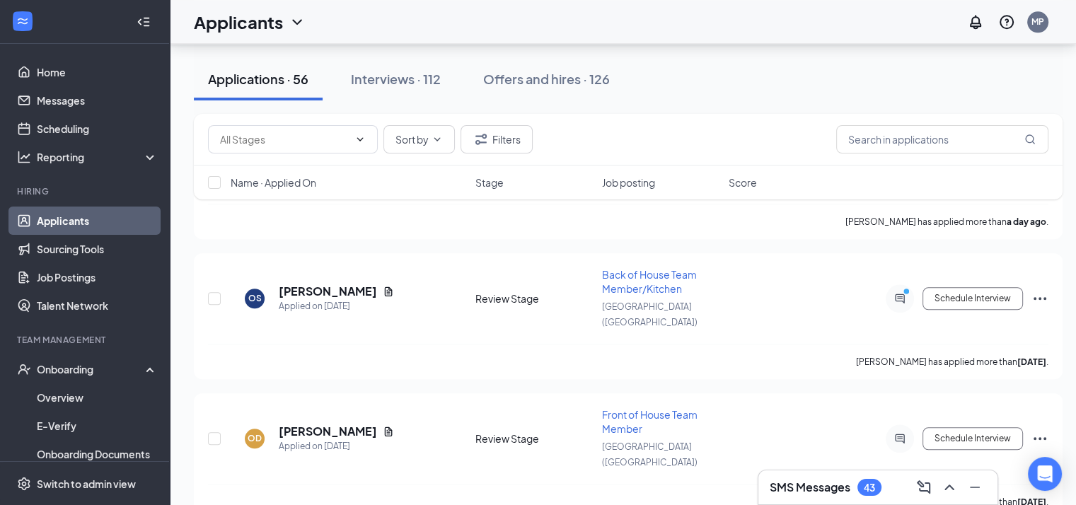
type input "Onsite Interview (next stage)"
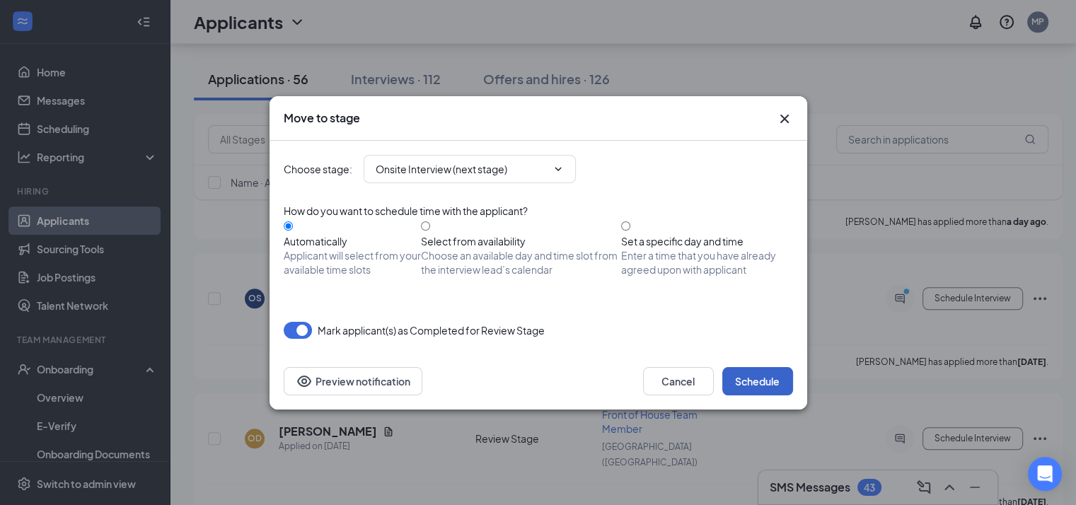
click at [764, 379] on button "Schedule" at bounding box center [758, 381] width 71 height 28
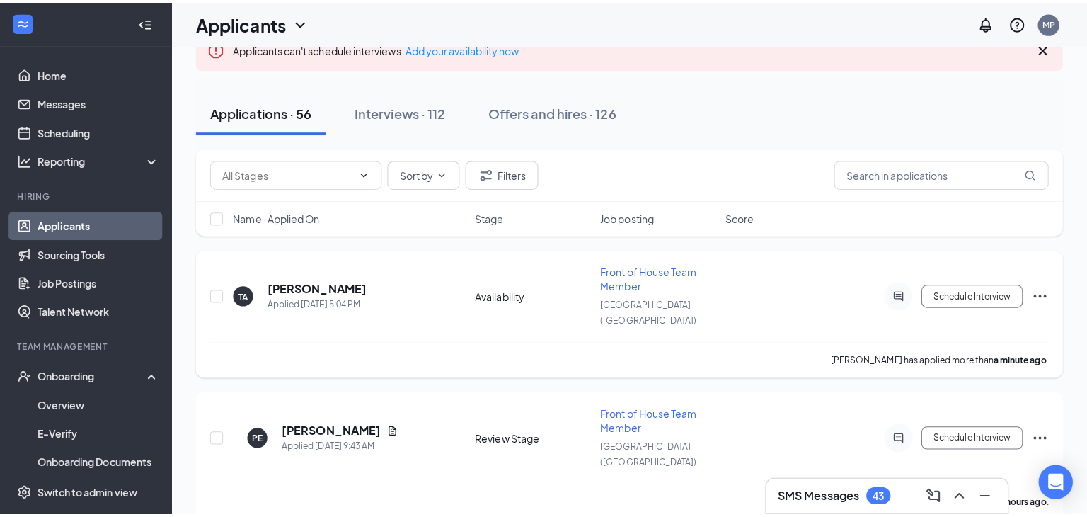
scroll to position [0, 0]
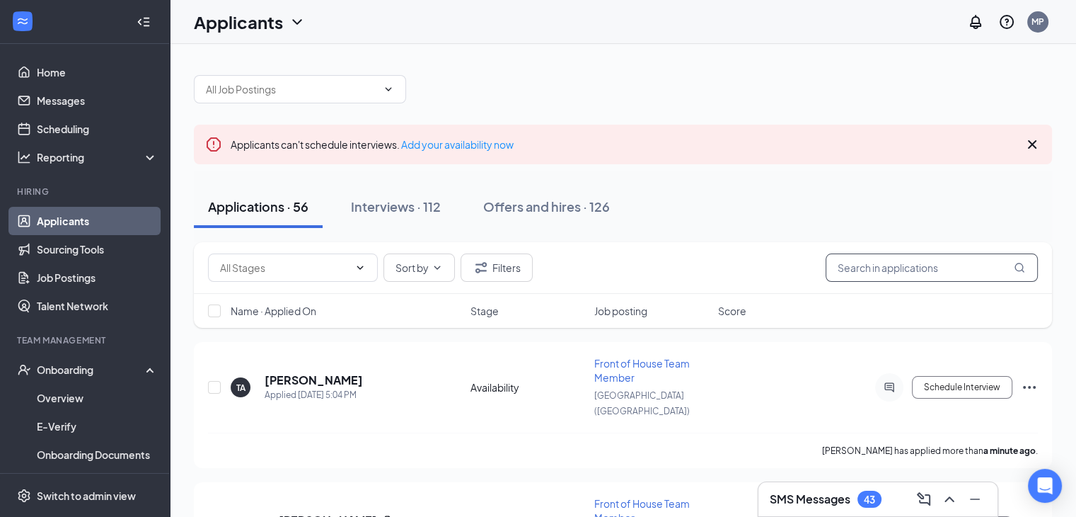
click at [917, 275] on input "text" at bounding box center [932, 267] width 212 height 28
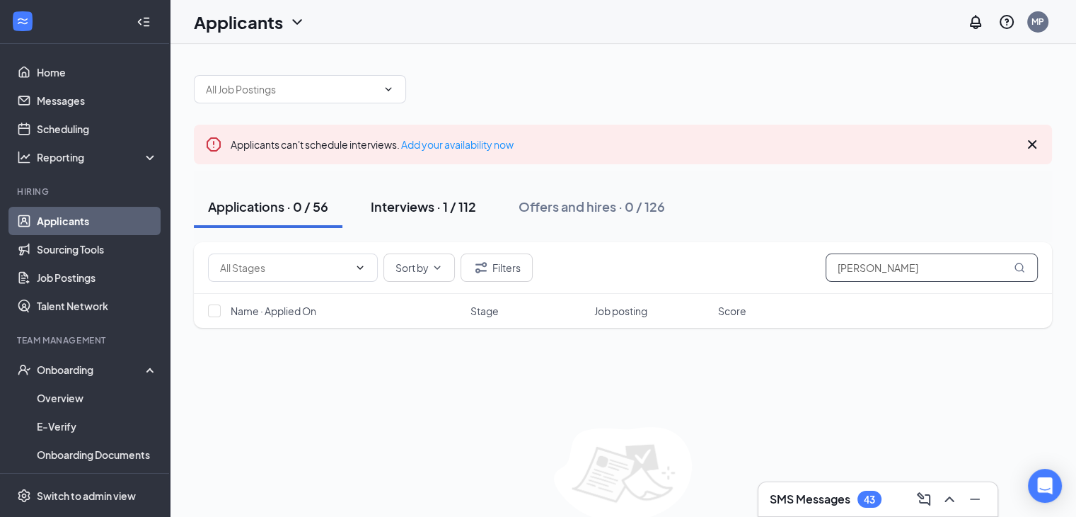
type input "[PERSON_NAME]"
click at [420, 207] on div "Interviews · 1 / 112" at bounding box center [423, 206] width 105 height 18
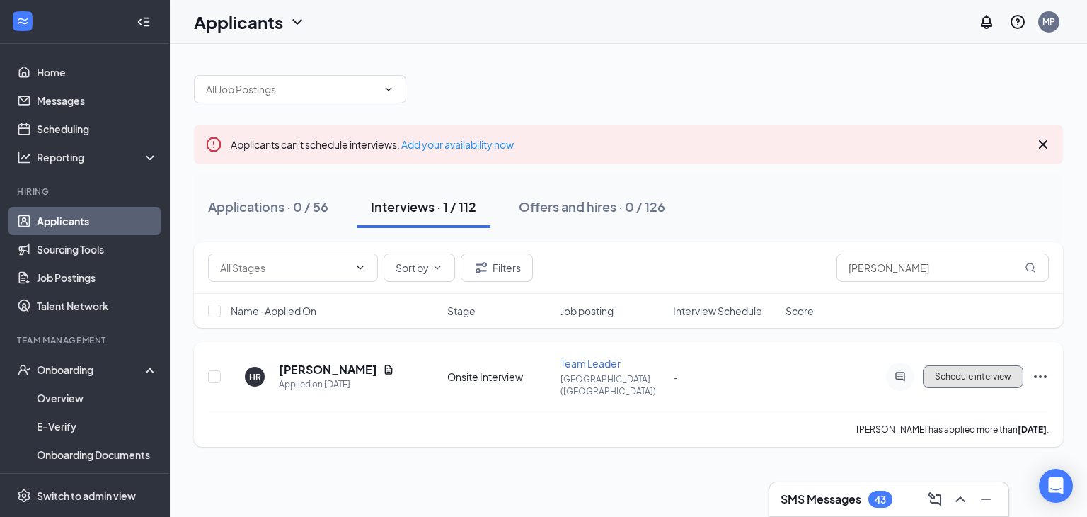
click at [982, 372] on span "Schedule interview" at bounding box center [973, 377] width 76 height 10
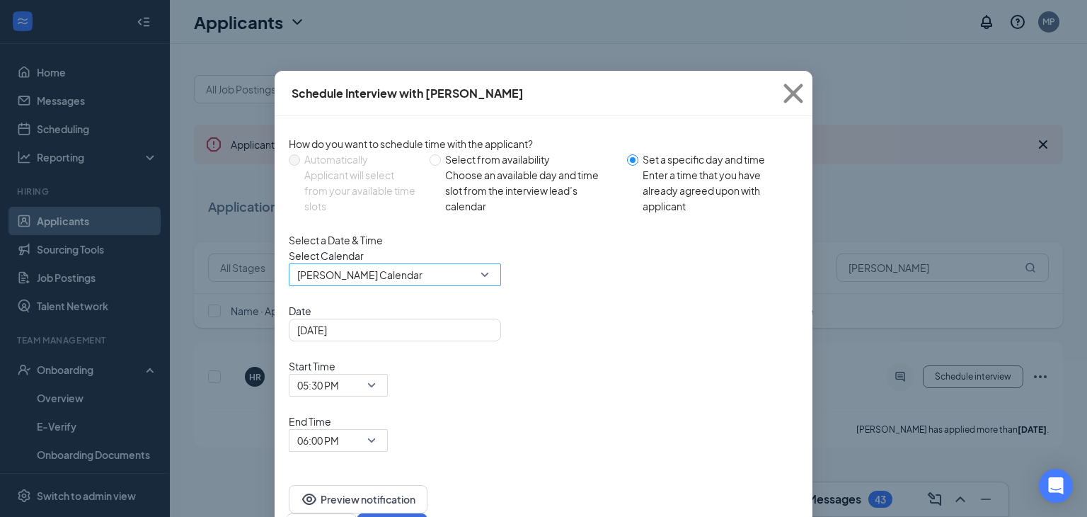
click at [477, 285] on span "[PERSON_NAME] Calendar" at bounding box center [394, 274] width 195 height 21
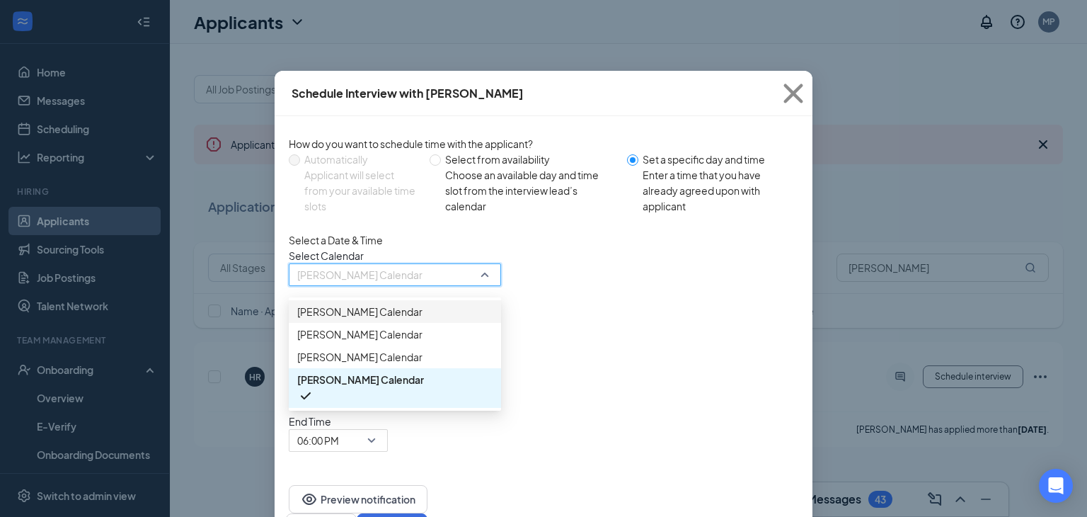
click at [391, 319] on span "[PERSON_NAME] Calendar" at bounding box center [359, 312] width 125 height 16
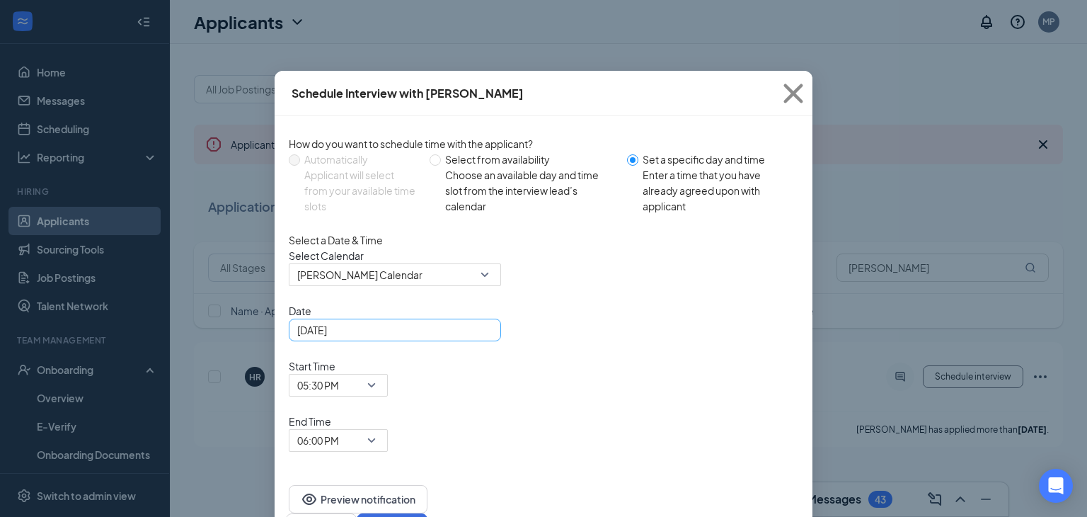
click at [483, 338] on div "[DATE]" at bounding box center [394, 330] width 195 height 16
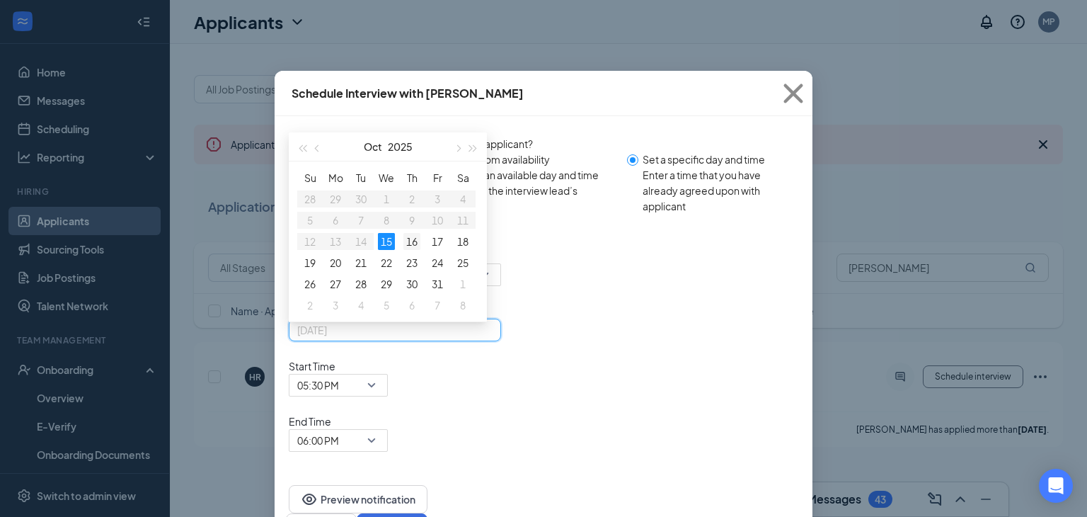
type input "[DATE]"
click at [414, 250] on div "16" at bounding box center [411, 241] width 17 height 17
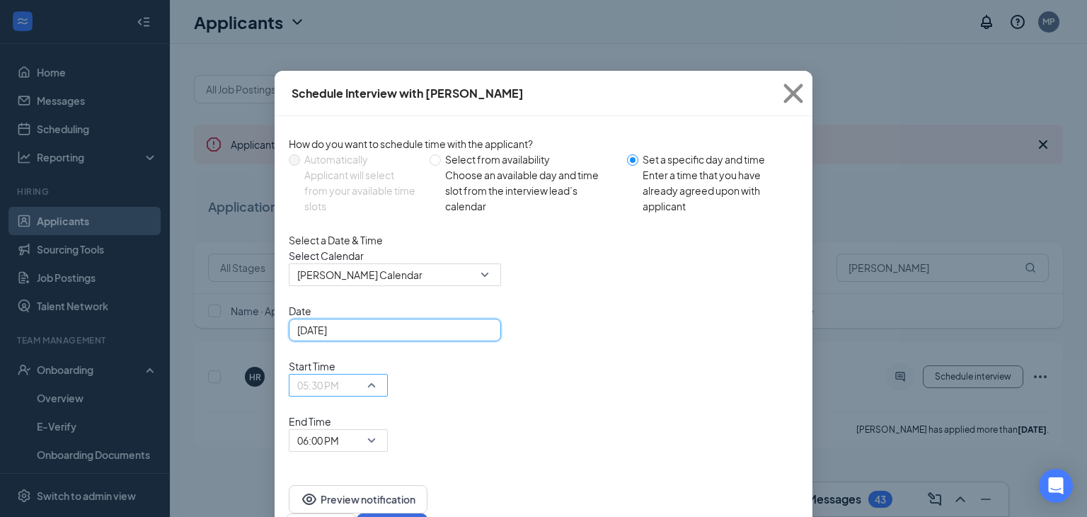
click at [379, 374] on span "05:30 PM" at bounding box center [338, 384] width 82 height 21
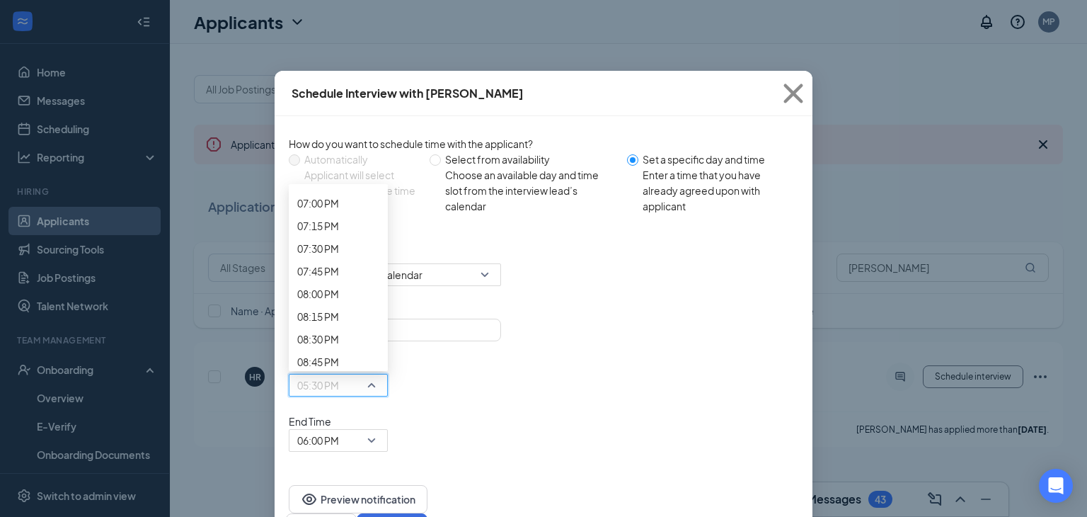
scroll to position [1707, 0]
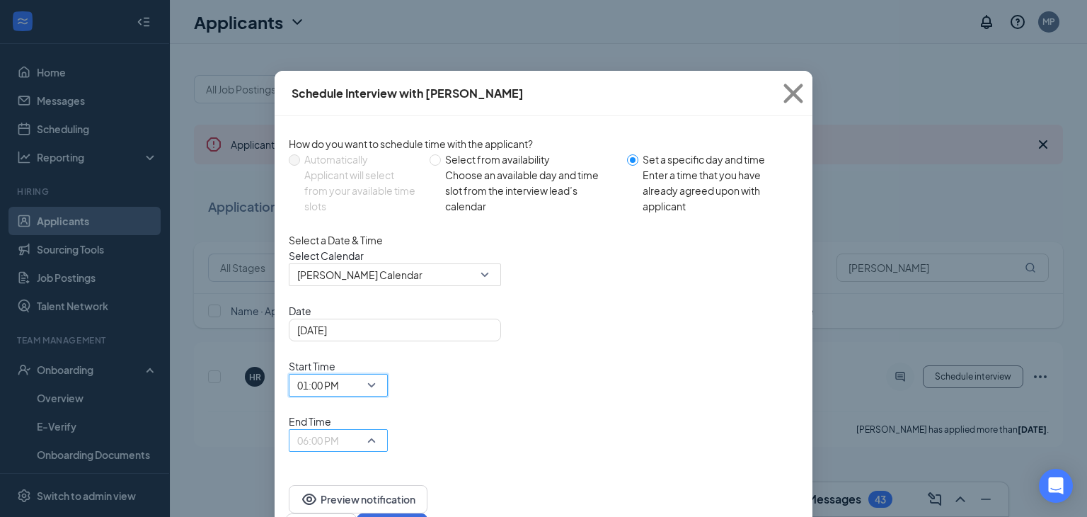
click at [388, 429] on div "06:00 PM" at bounding box center [338, 440] width 99 height 23
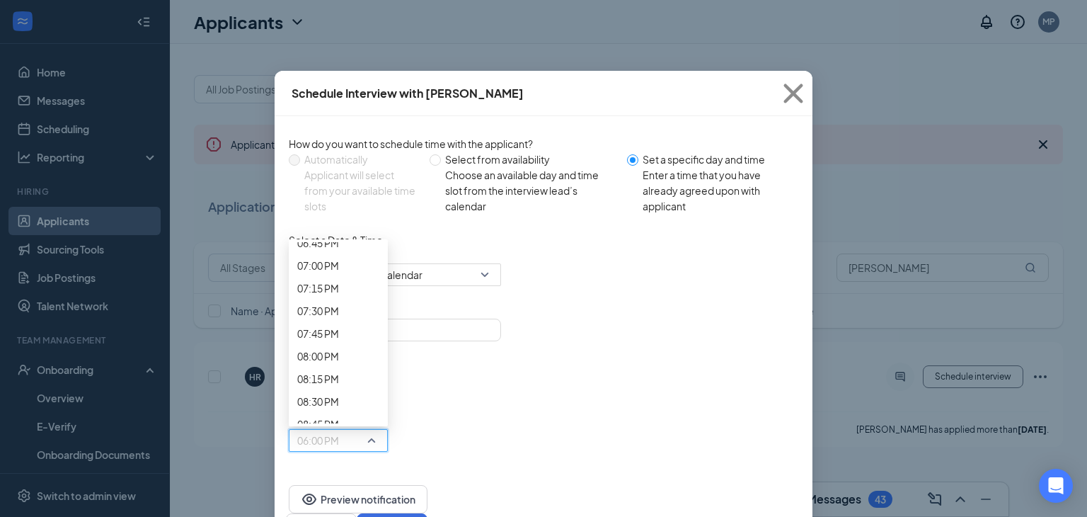
scroll to position [1701, 0]
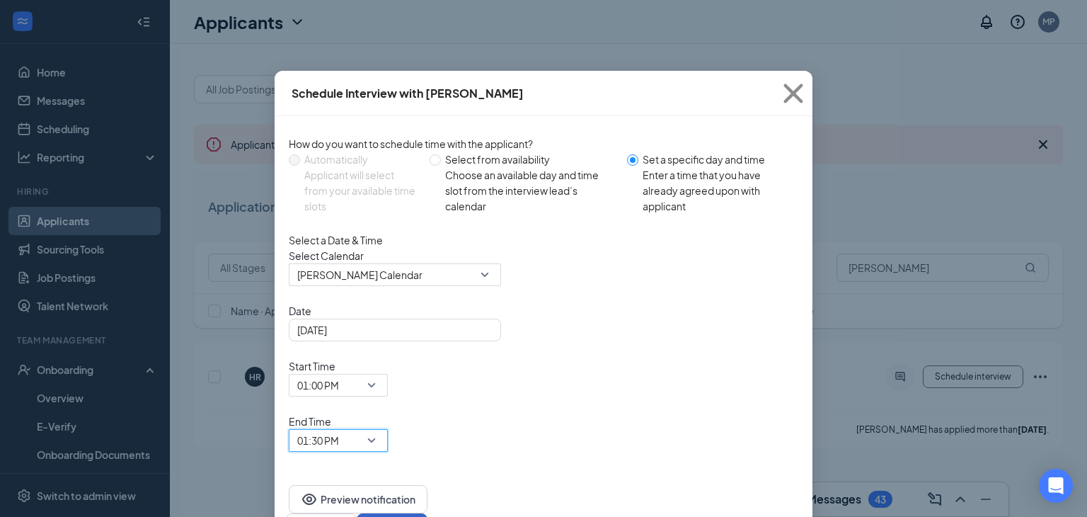
click at [427, 513] on button "Schedule" at bounding box center [392, 527] width 71 height 28
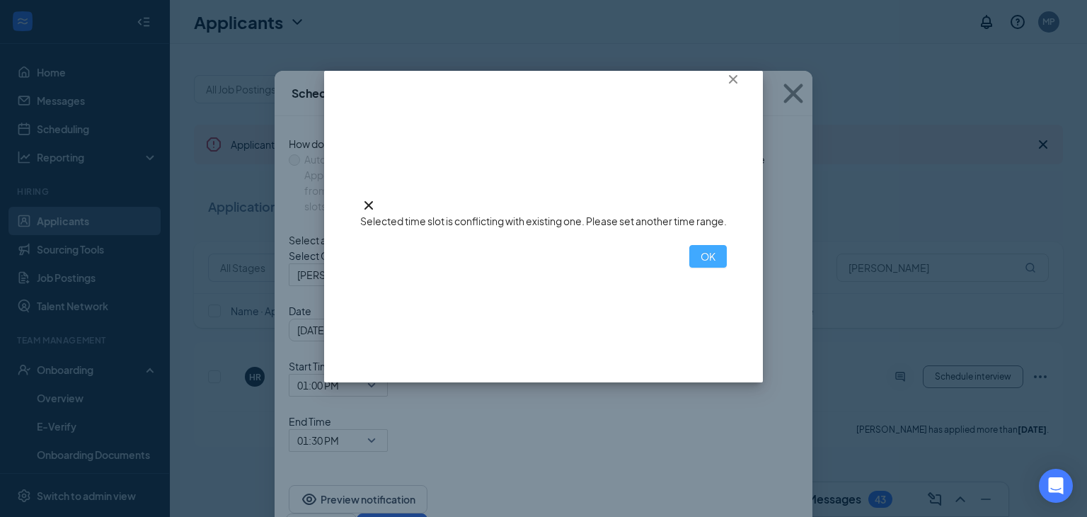
click at [689, 268] on button "OK" at bounding box center [708, 256] width 38 height 23
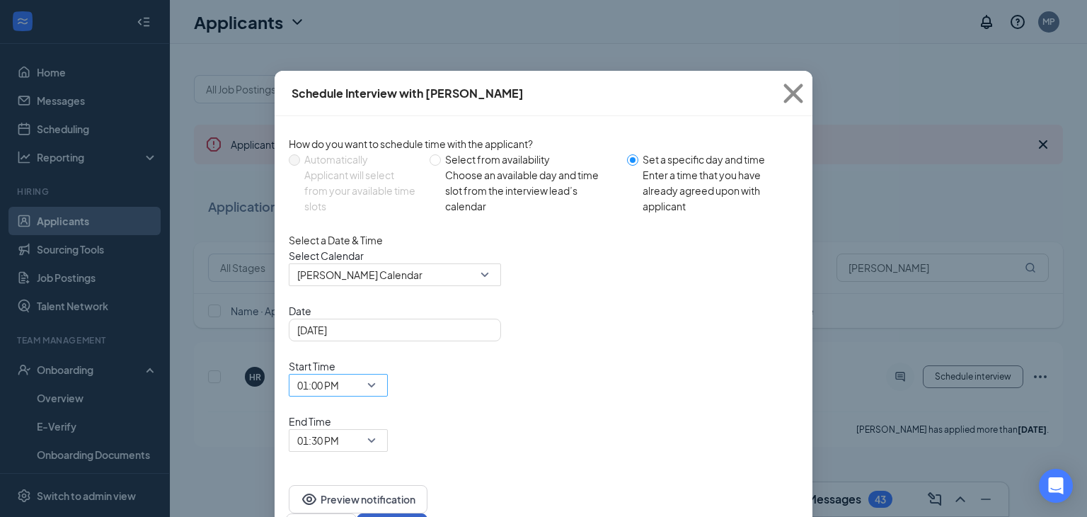
click at [379, 374] on span "01:00 PM" at bounding box center [338, 384] width 82 height 21
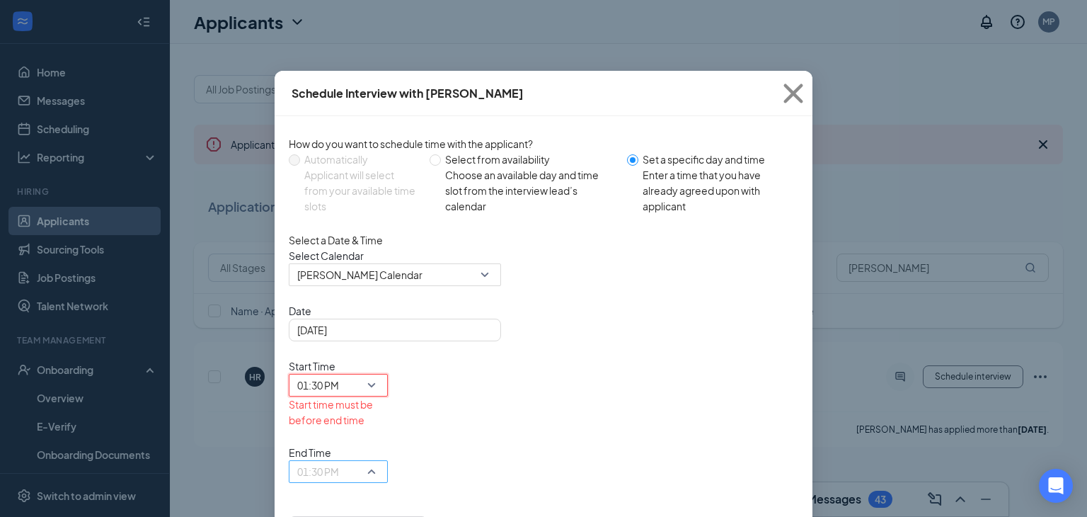
click at [379, 461] on span "01:30 PM" at bounding box center [338, 471] width 82 height 21
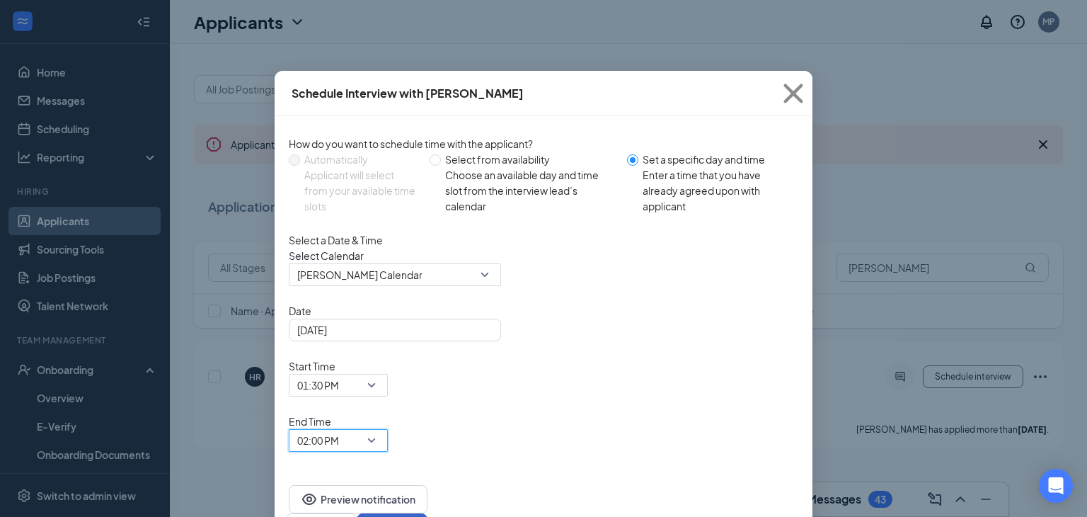
click at [427, 513] on button "Schedule" at bounding box center [392, 527] width 71 height 28
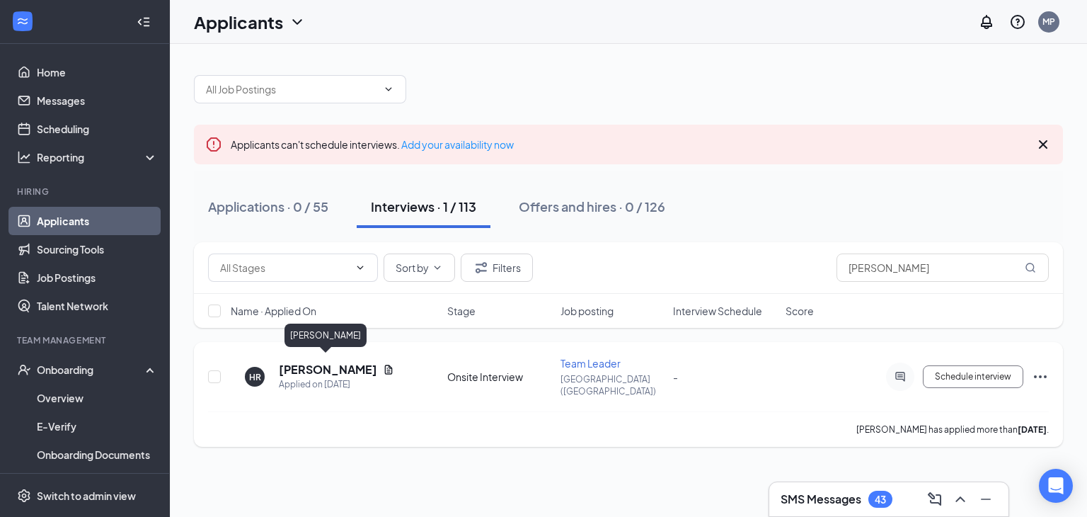
click at [319, 362] on h5 "[PERSON_NAME]" at bounding box center [328, 370] width 98 height 16
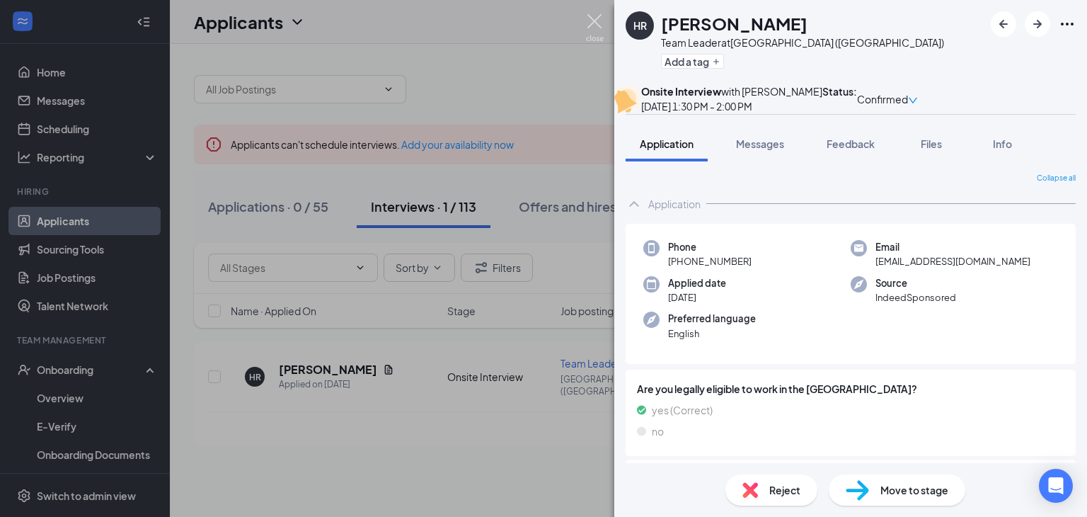
drag, startPoint x: 590, startPoint y: 27, endPoint x: 491, endPoint y: 35, distance: 98.7
click at [591, 27] on img at bounding box center [595, 28] width 18 height 28
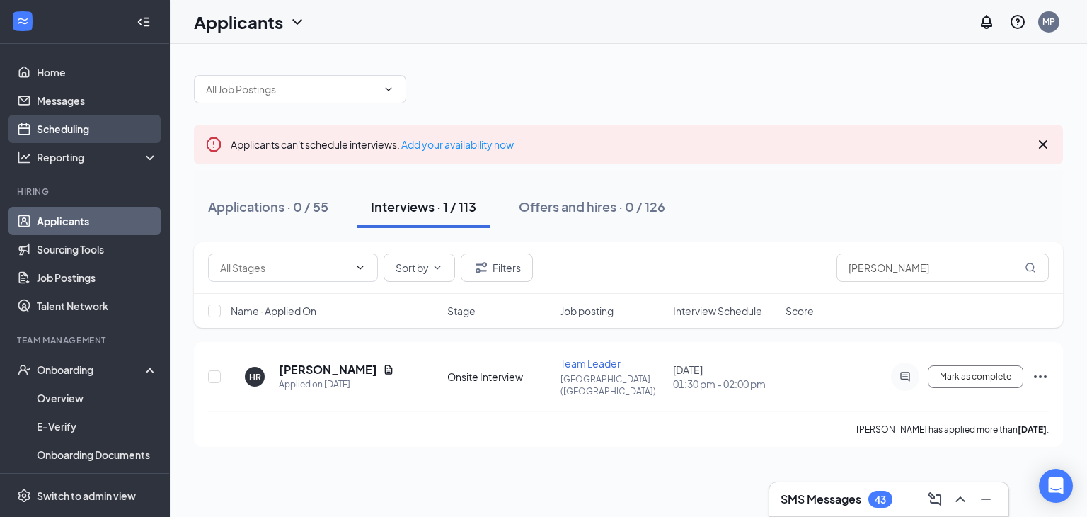
drag, startPoint x: 73, startPoint y: 122, endPoint x: 91, endPoint y: 123, distance: 17.7
click at [74, 122] on link "Scheduling" at bounding box center [97, 129] width 121 height 28
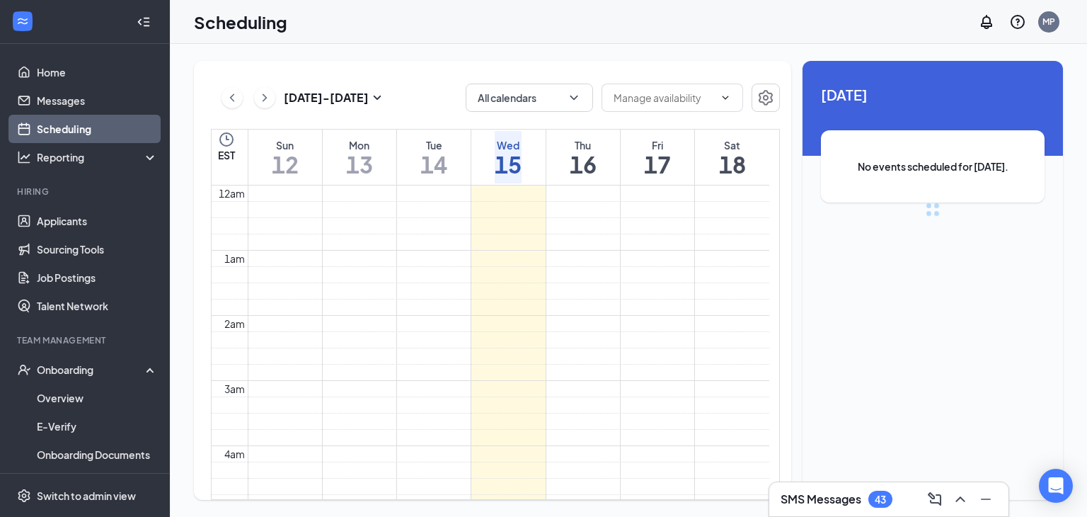
scroll to position [696, 0]
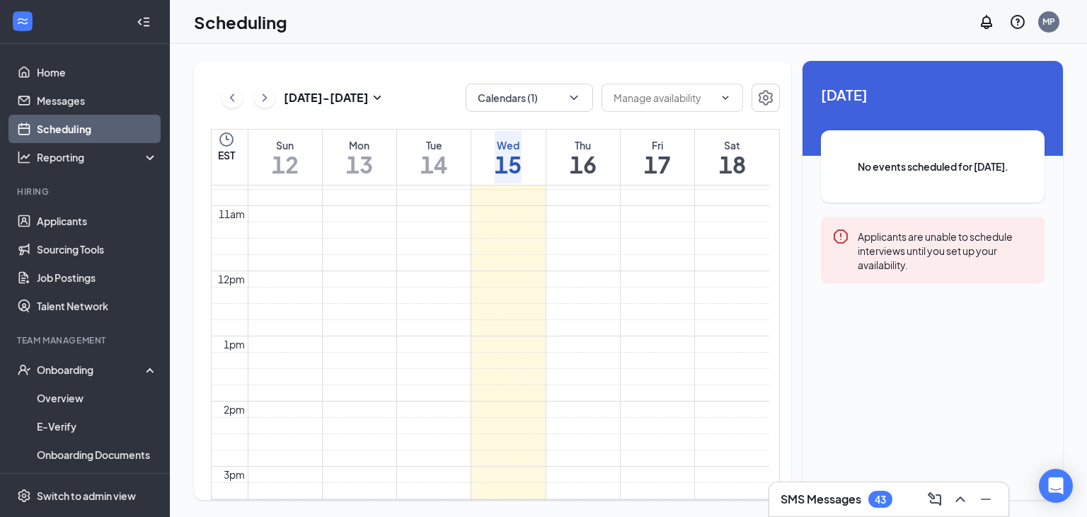
click at [570, 161] on h1 "16" at bounding box center [583, 164] width 27 height 24
click at [579, 93] on icon "ChevronDown" at bounding box center [574, 98] width 14 height 14
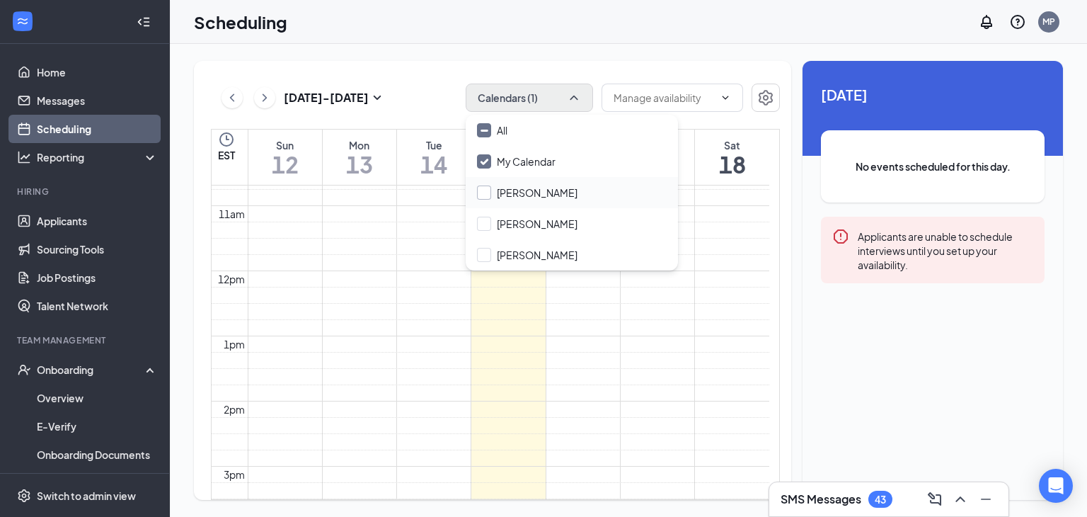
click at [531, 189] on input "[PERSON_NAME]" at bounding box center [527, 192] width 100 height 14
checkbox input "true"
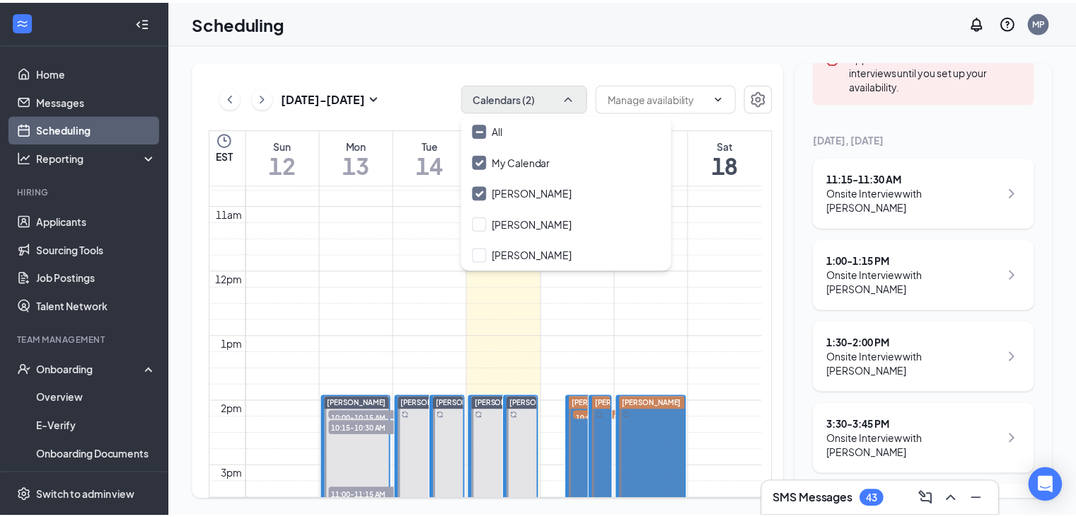
scroll to position [212, 0]
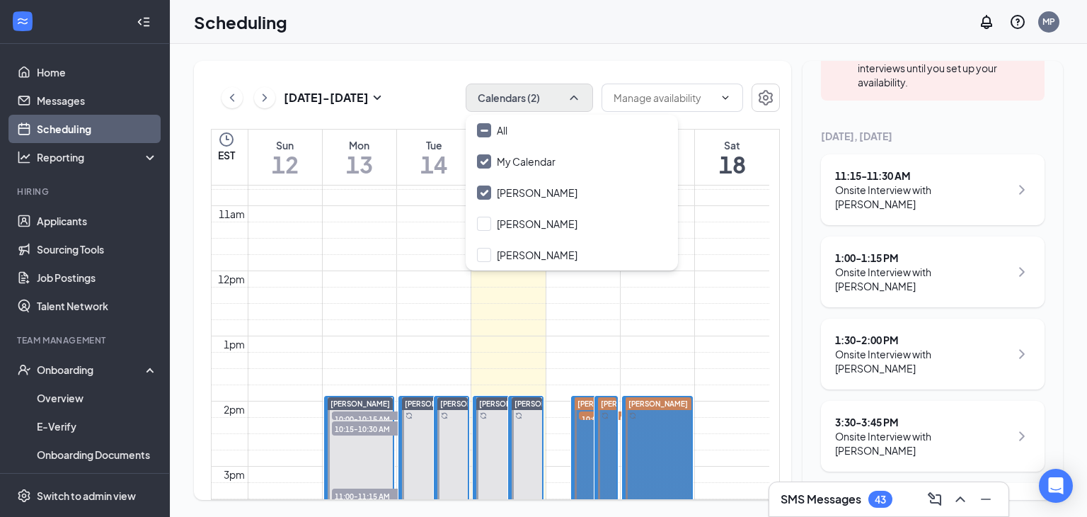
drag, startPoint x: 597, startPoint y: 57, endPoint x: 573, endPoint y: 78, distance: 31.6
click at [597, 57] on div "[DATE] - [DATE] Calendars (2) EST Sun 12 Mon 13 Tue 14 Wed 15 Thu 16 Fri 17 Sat…" at bounding box center [628, 280] width 917 height 473
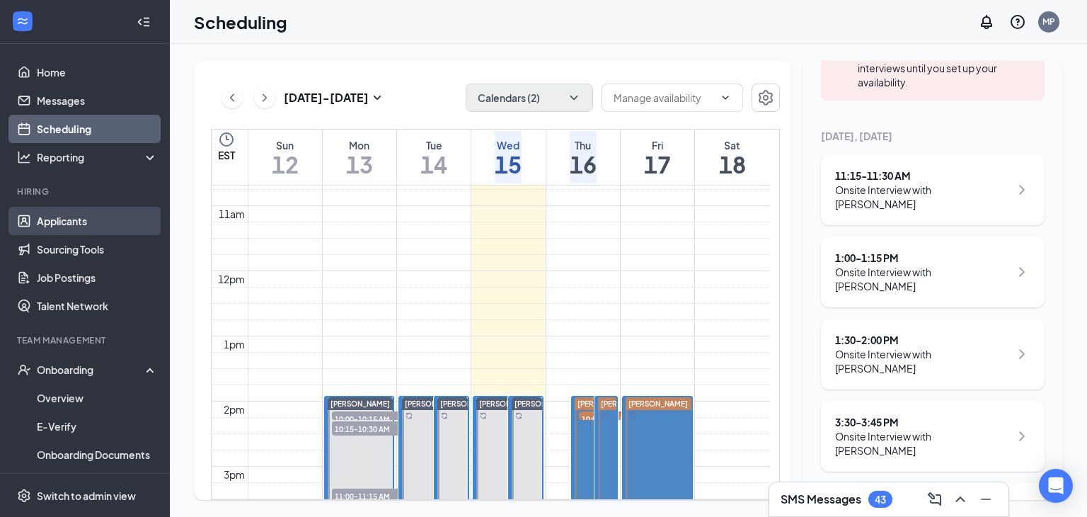
drag, startPoint x: 98, startPoint y: 216, endPoint x: 119, endPoint y: 222, distance: 21.5
click at [98, 216] on link "Applicants" at bounding box center [97, 221] width 121 height 28
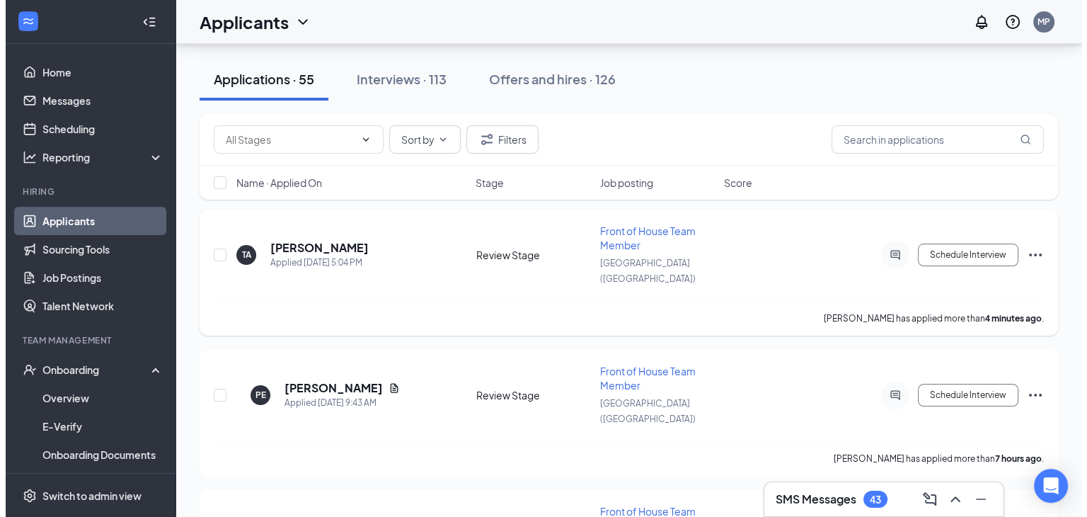
scroll to position [142, 0]
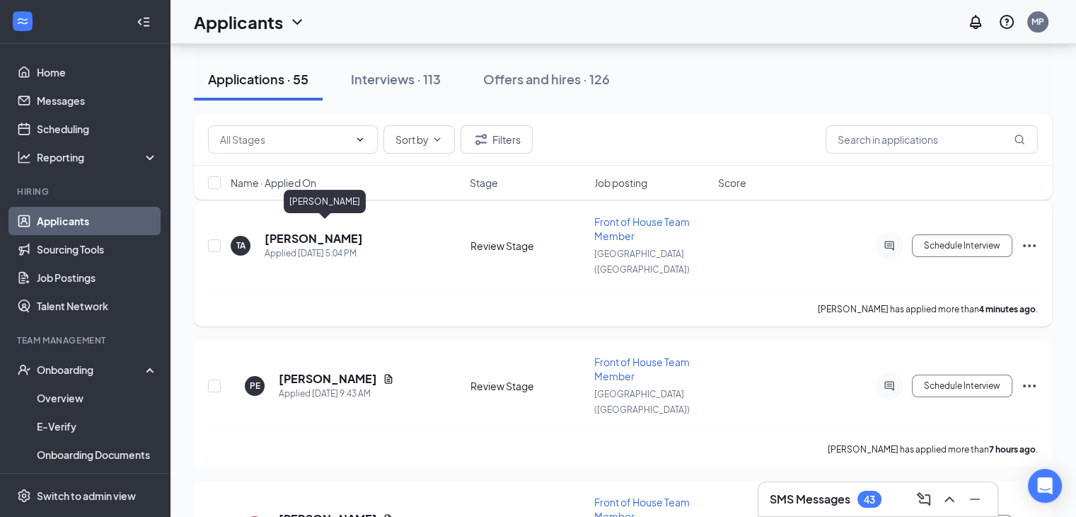
click at [308, 231] on h5 "[PERSON_NAME]" at bounding box center [314, 239] width 98 height 16
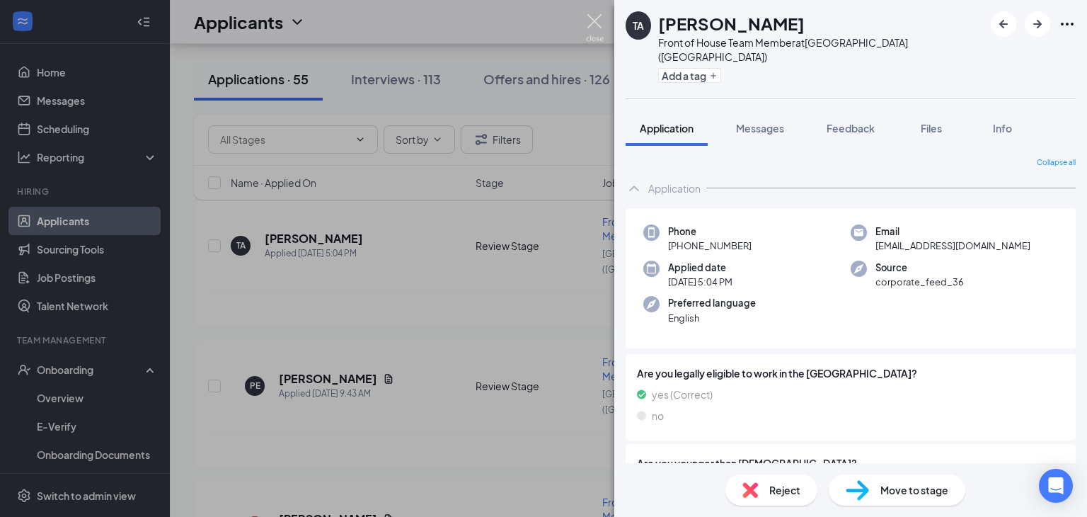
click at [597, 21] on img at bounding box center [595, 28] width 18 height 28
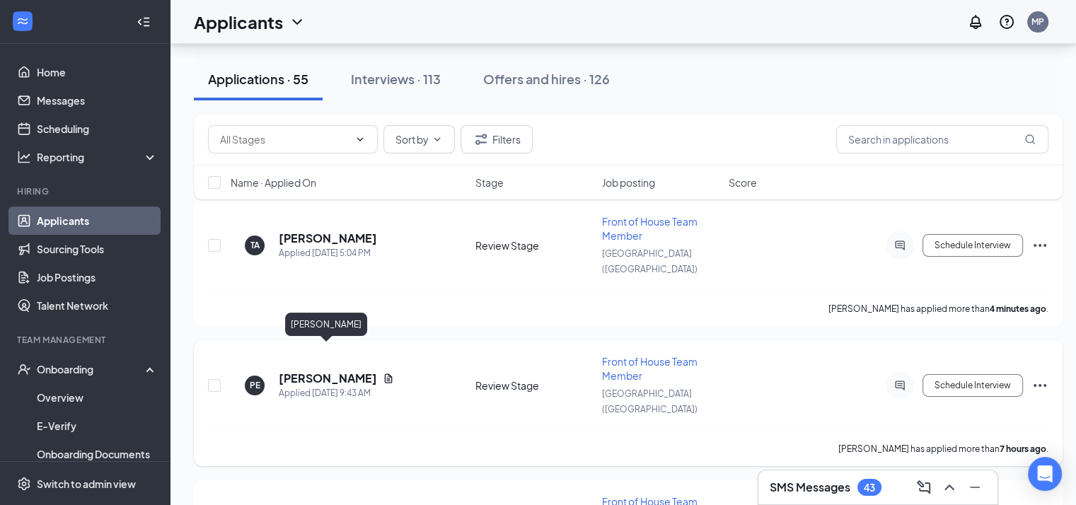
click at [331, 371] on h5 "[PERSON_NAME]" at bounding box center [328, 379] width 98 height 16
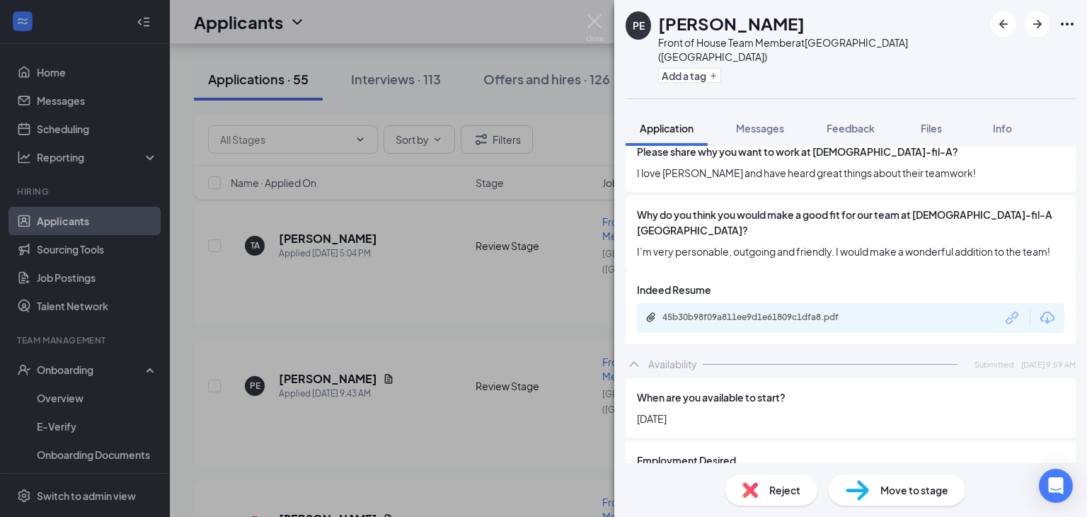
scroll to position [778, 0]
click at [594, 21] on img at bounding box center [595, 28] width 18 height 28
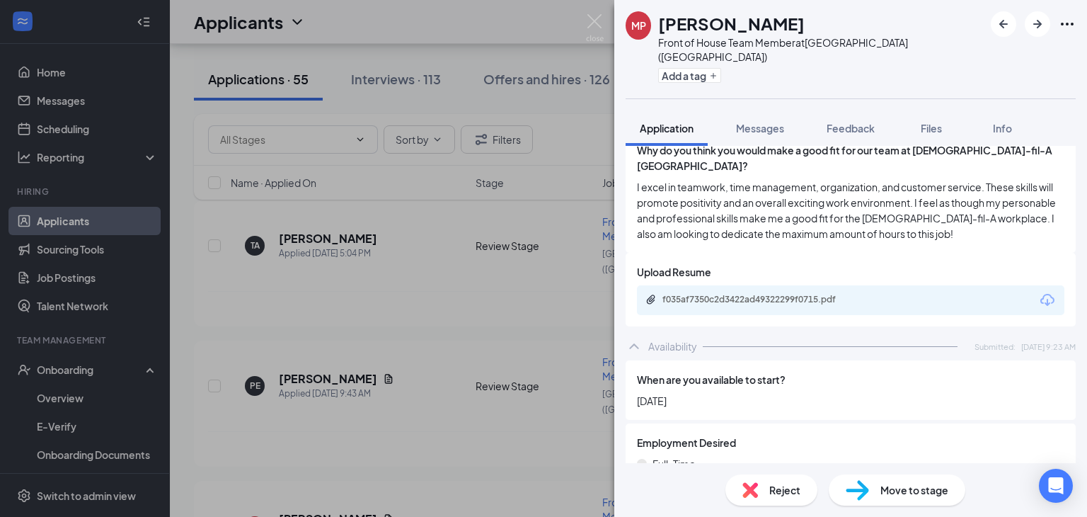
scroll to position [920, 0]
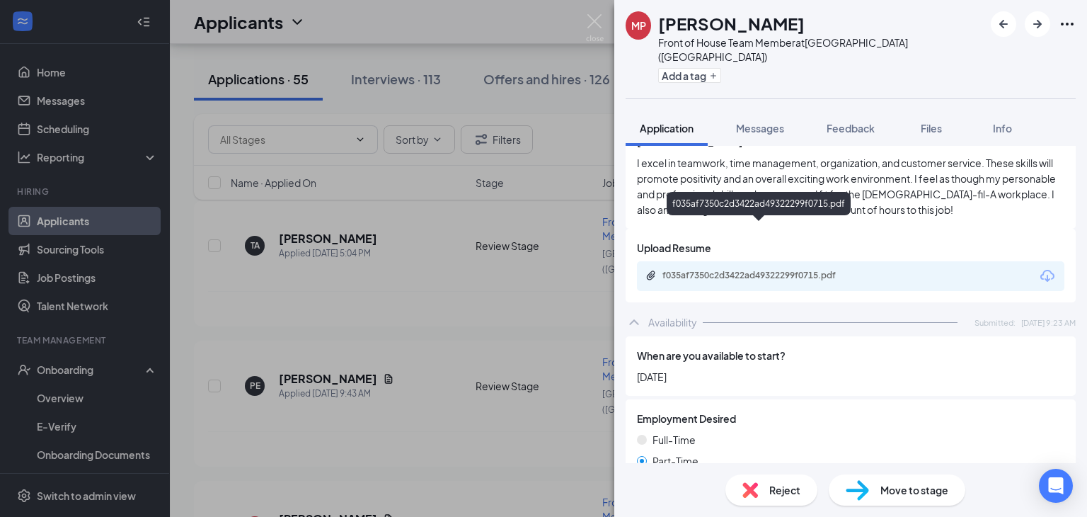
click at [727, 270] on div "f035af7350c2d3422ad49322299f0715.pdf" at bounding box center [761, 275] width 198 height 11
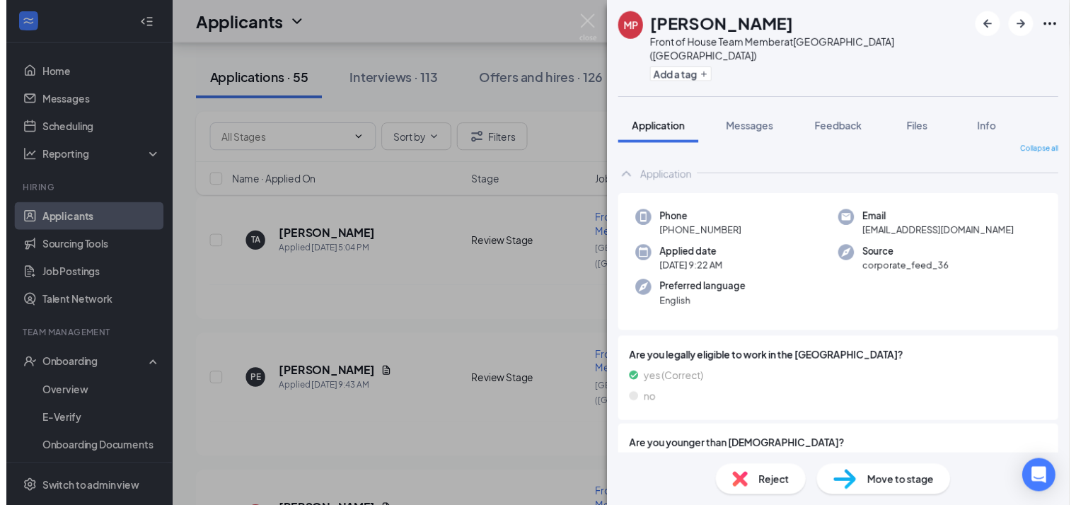
scroll to position [0, 0]
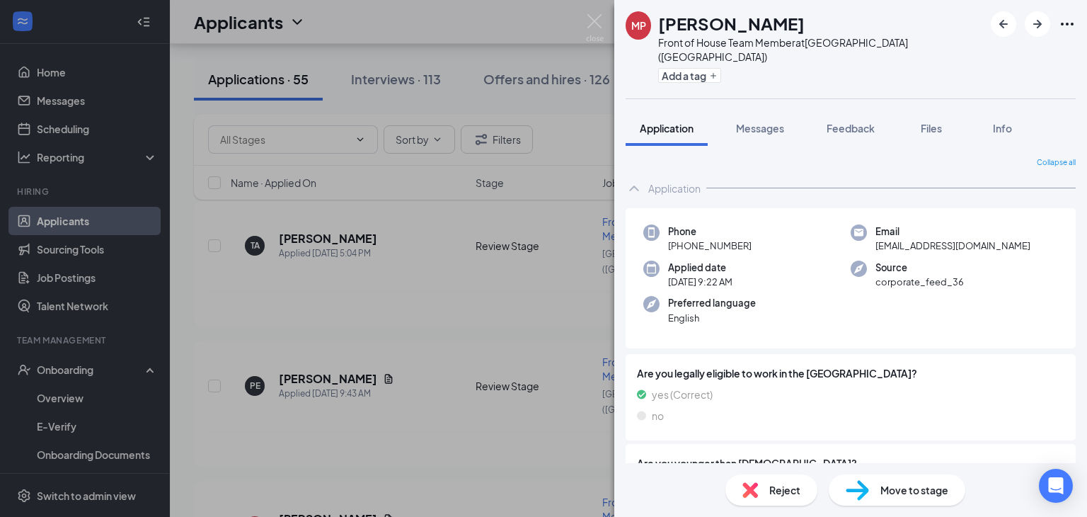
click at [921, 485] on span "Move to stage" at bounding box center [914, 490] width 68 height 16
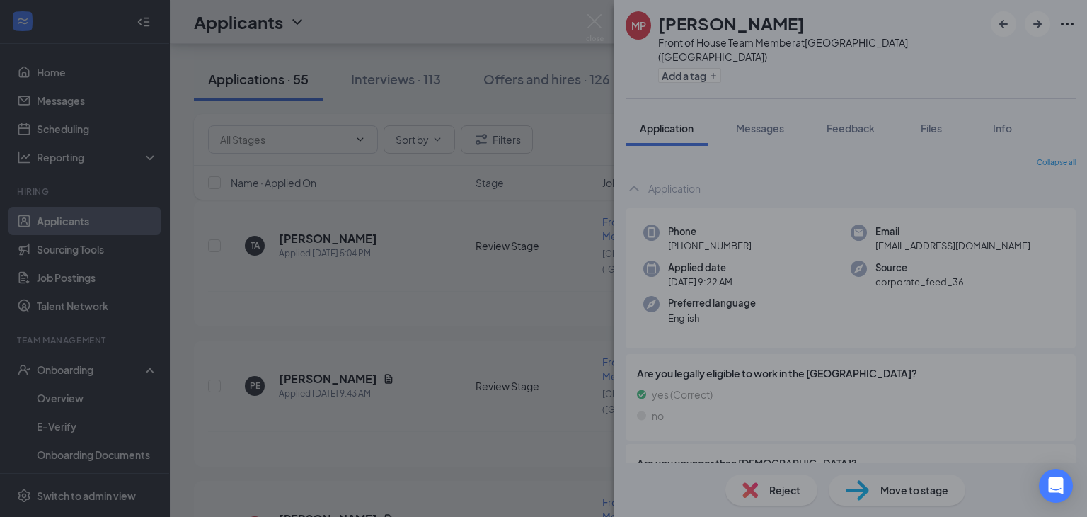
type input "Onsite Interview (next stage)"
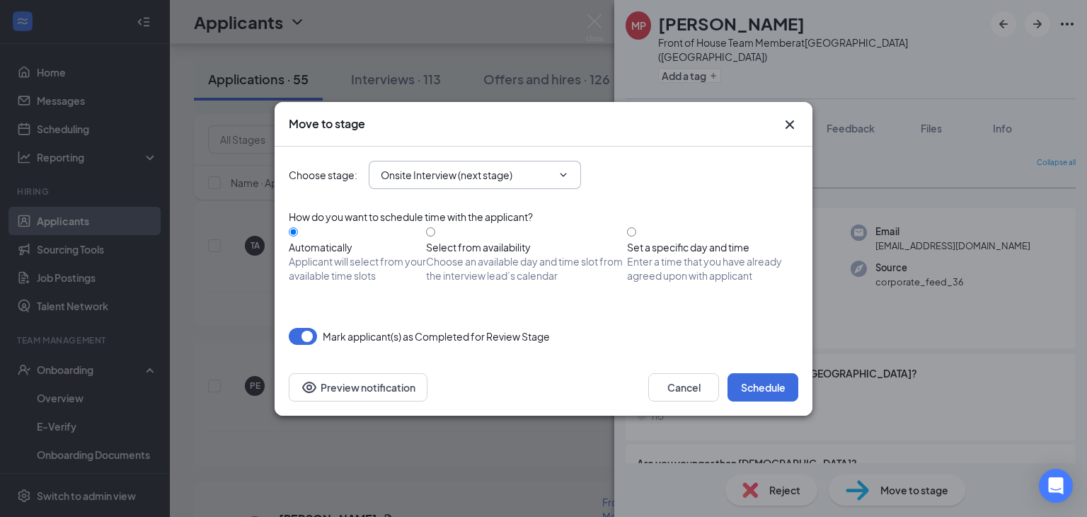
click at [568, 177] on icon "ChevronDown" at bounding box center [563, 174] width 11 height 11
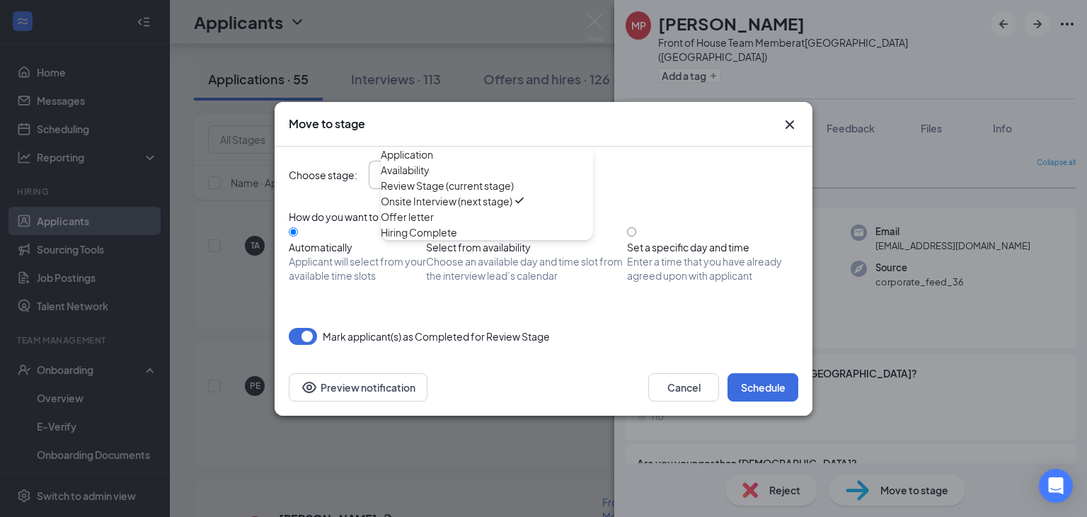
click at [572, 89] on div "Move to stage Choose stage : Onsite Interview (next stage) Application Availabi…" at bounding box center [543, 258] width 1087 height 517
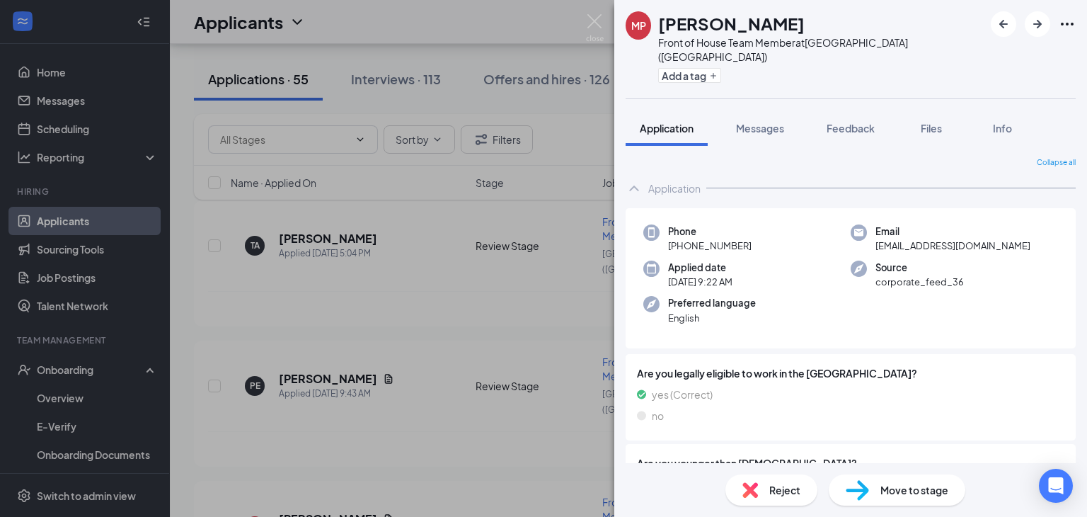
click at [892, 490] on span "Move to stage" at bounding box center [914, 490] width 68 height 16
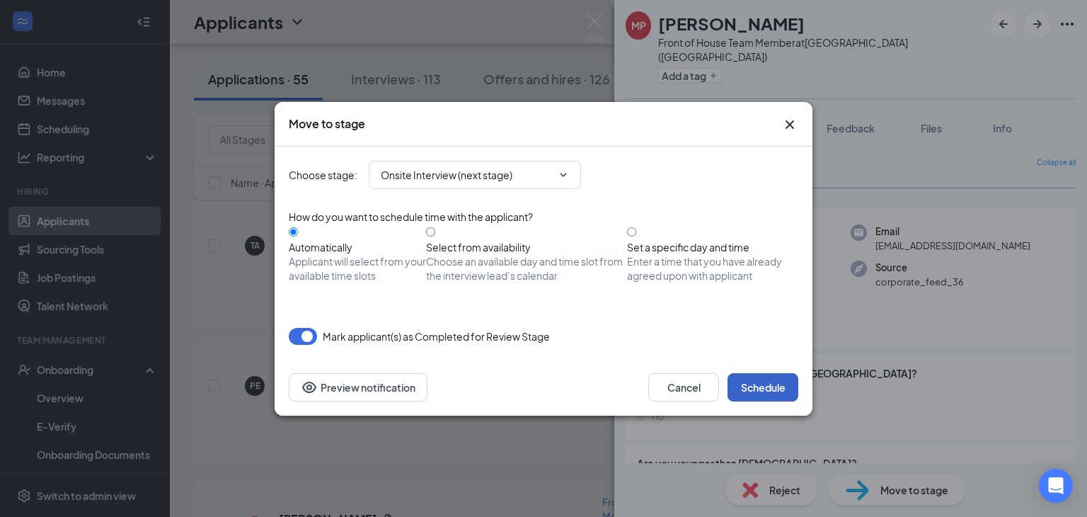
click at [764, 387] on button "Schedule" at bounding box center [763, 387] width 71 height 28
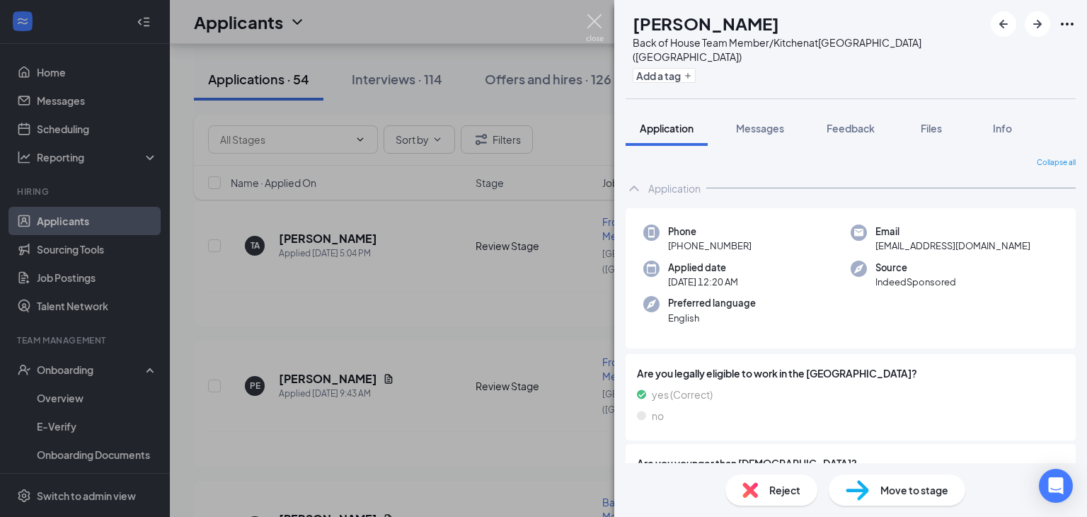
click at [597, 20] on img at bounding box center [595, 28] width 18 height 28
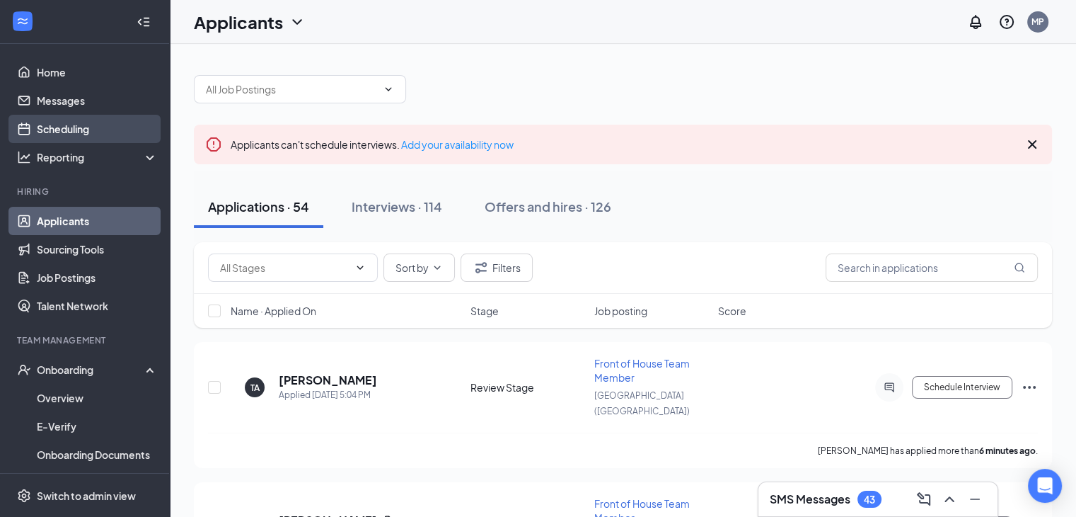
click at [76, 129] on link "Scheduling" at bounding box center [97, 129] width 121 height 28
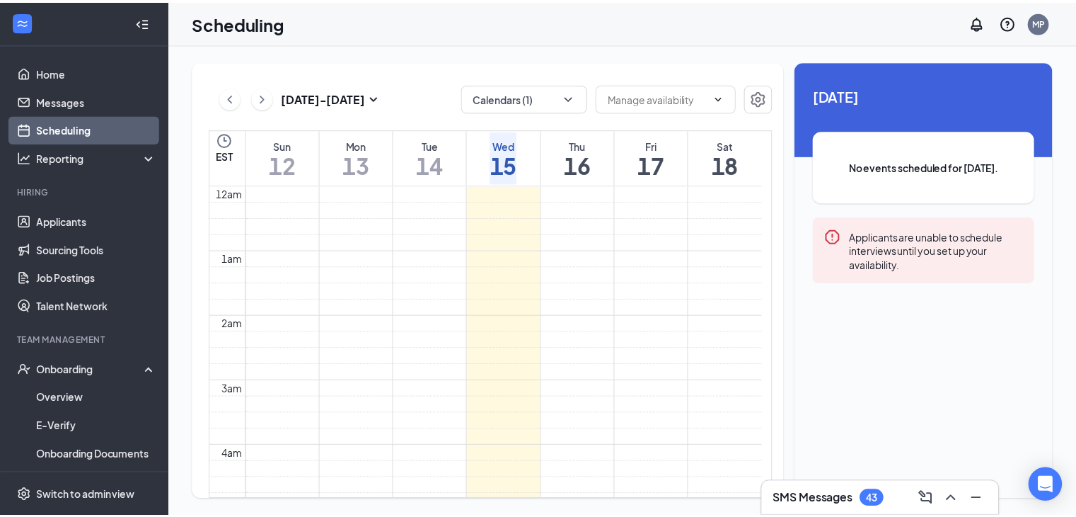
scroll to position [696, 0]
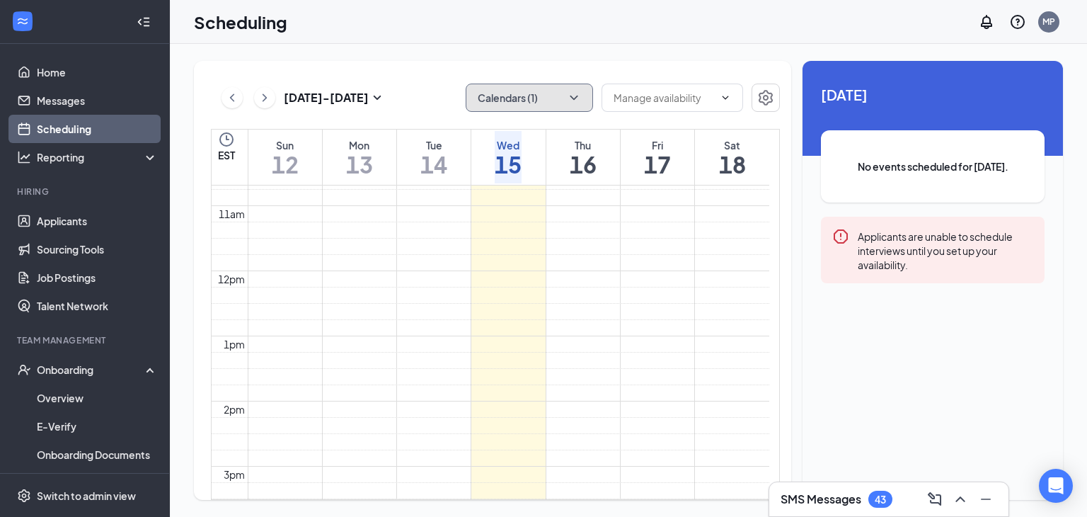
click at [577, 101] on icon "ChevronDown" at bounding box center [574, 98] width 14 height 14
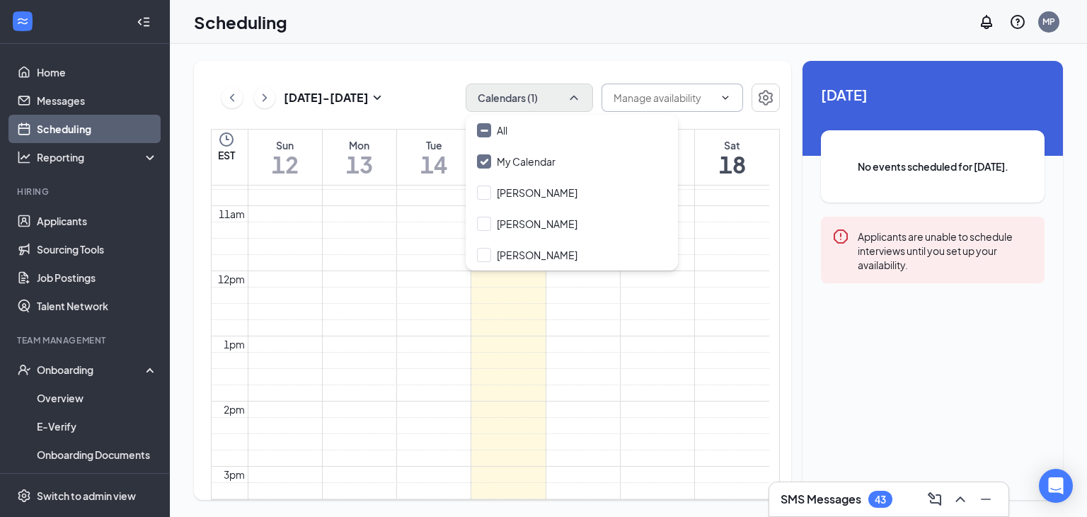
click at [665, 90] on input "text" at bounding box center [664, 98] width 100 height 16
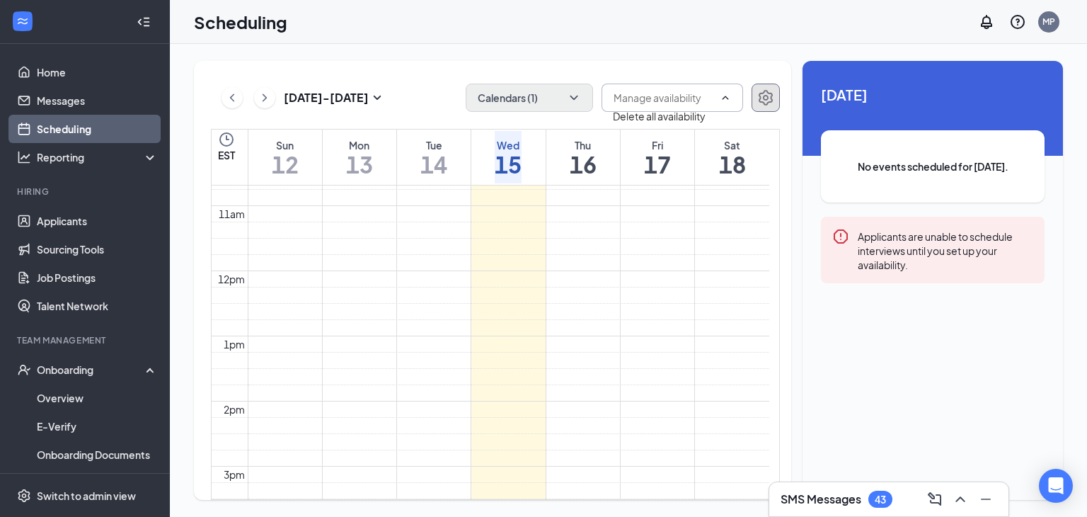
click at [763, 100] on icon "Settings" at bounding box center [765, 97] width 17 height 17
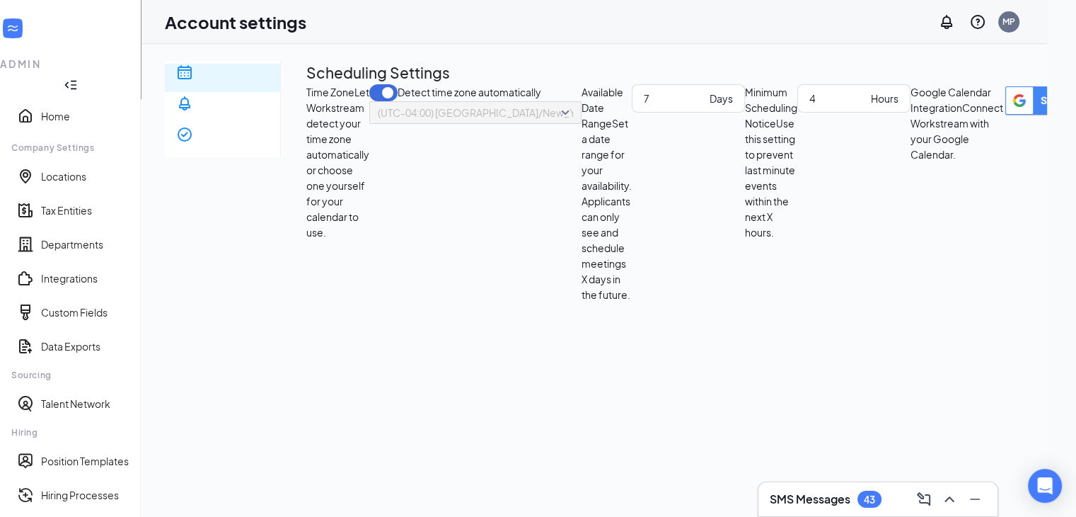
click at [398, 101] on button "button" at bounding box center [383, 92] width 28 height 17
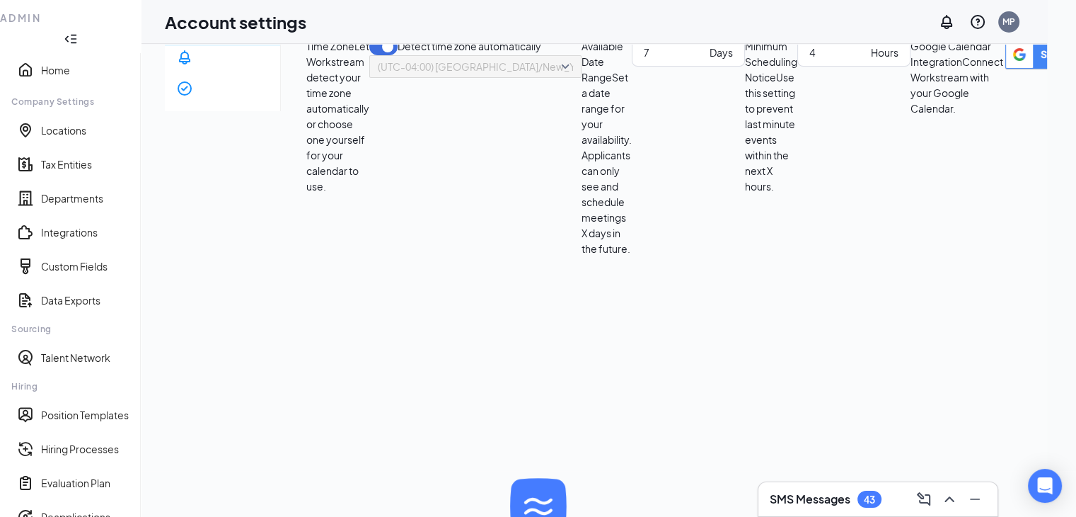
scroll to position [19, 0]
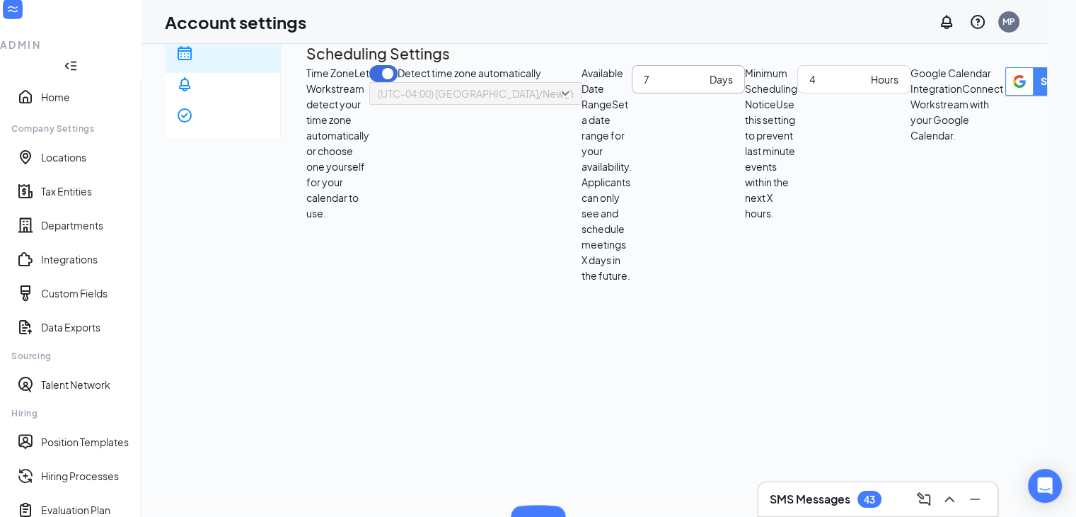
click at [644, 87] on input "7" at bounding box center [674, 79] width 60 height 16
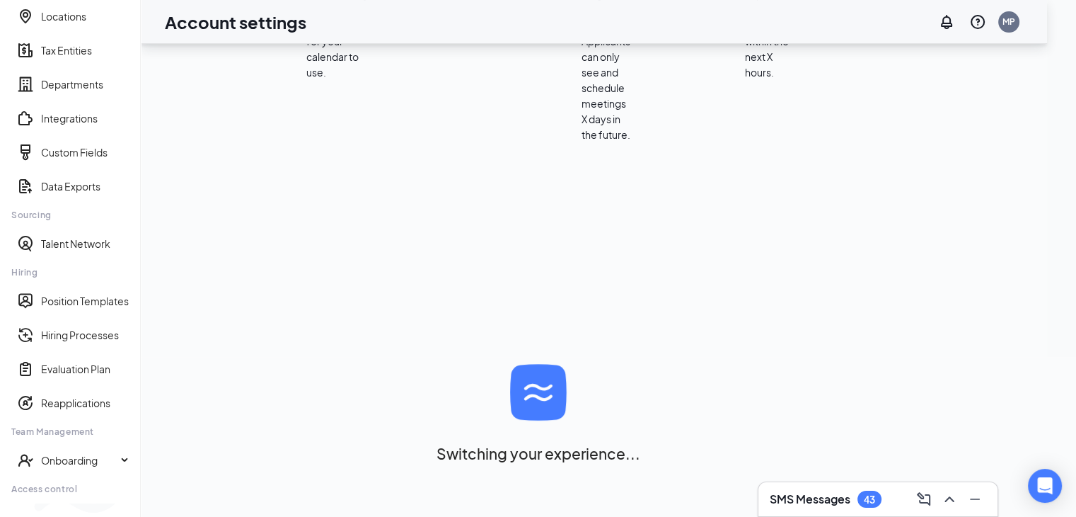
scroll to position [161, 0]
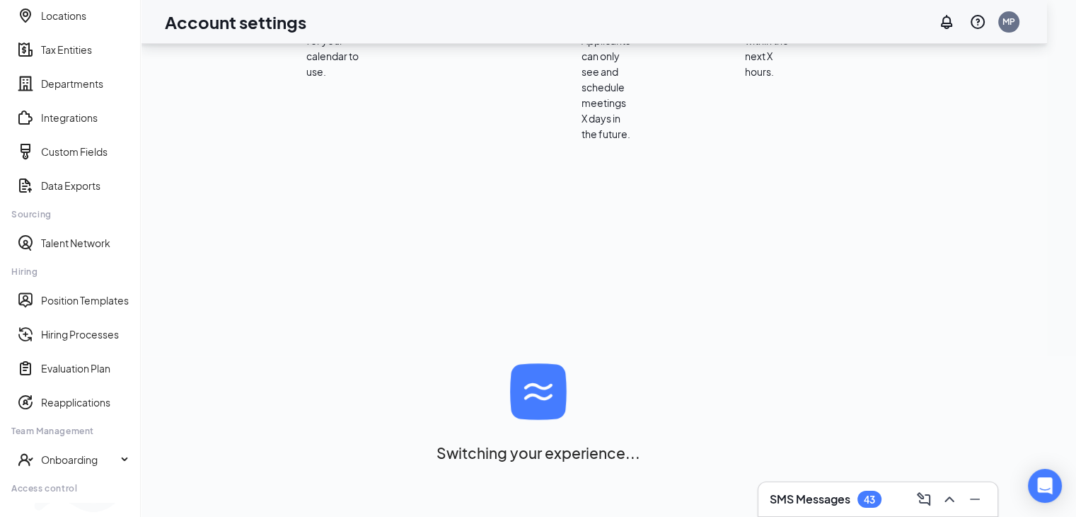
type input "12"
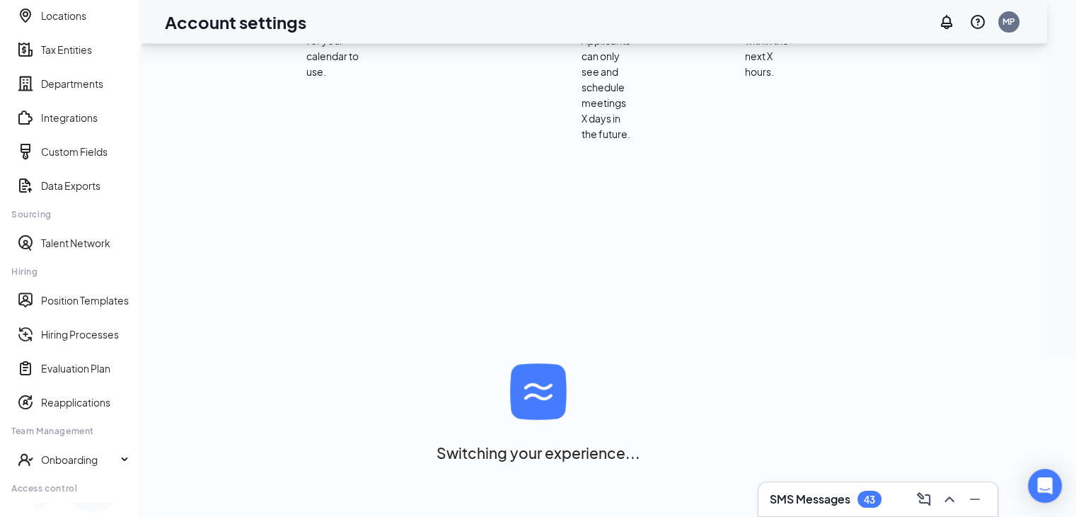
click at [952, 502] on icon "ChevronUp" at bounding box center [949, 498] width 17 height 17
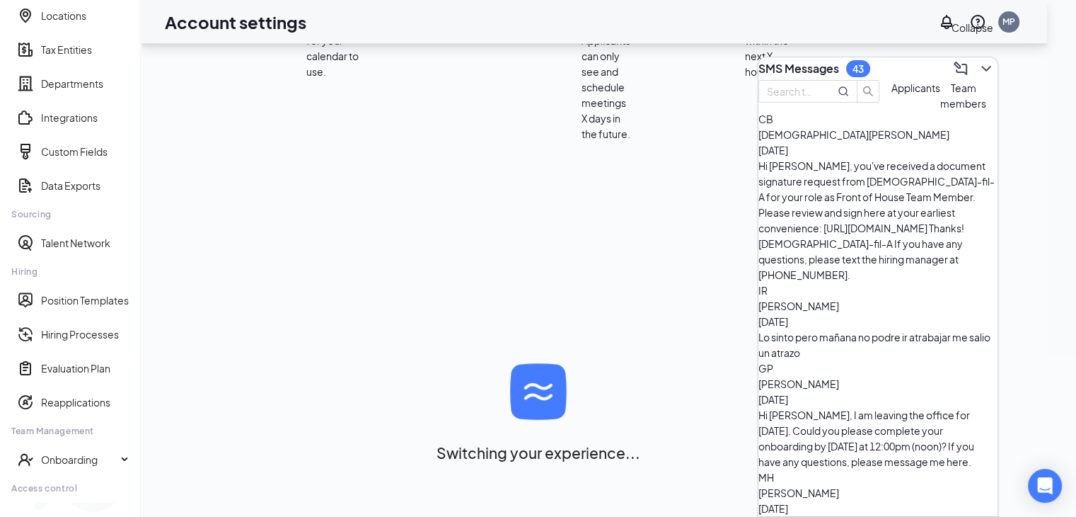
click at [978, 62] on icon "ChevronDown" at bounding box center [986, 68] width 17 height 17
